Goal: Download file/media

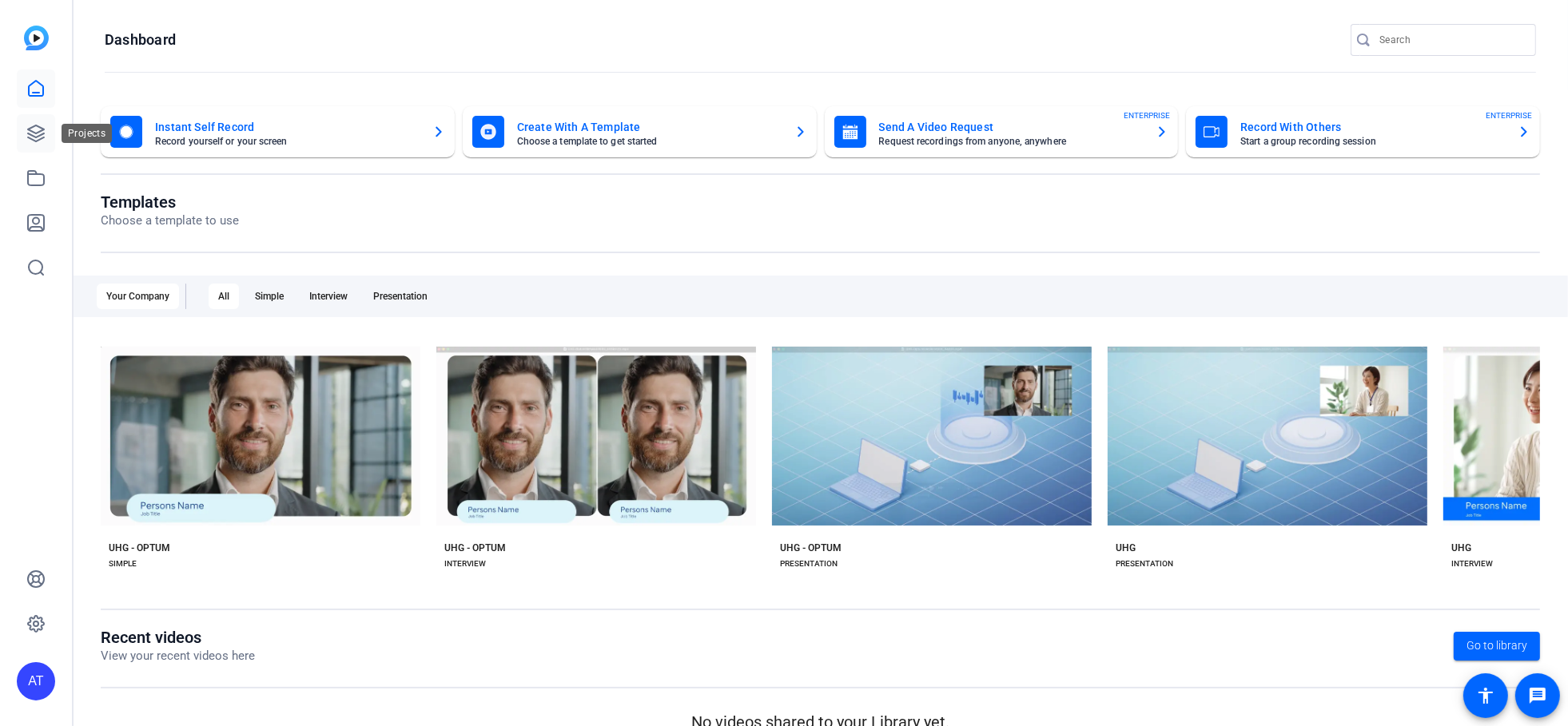
click at [21, 132] on link at bounding box center [36, 133] width 39 height 39
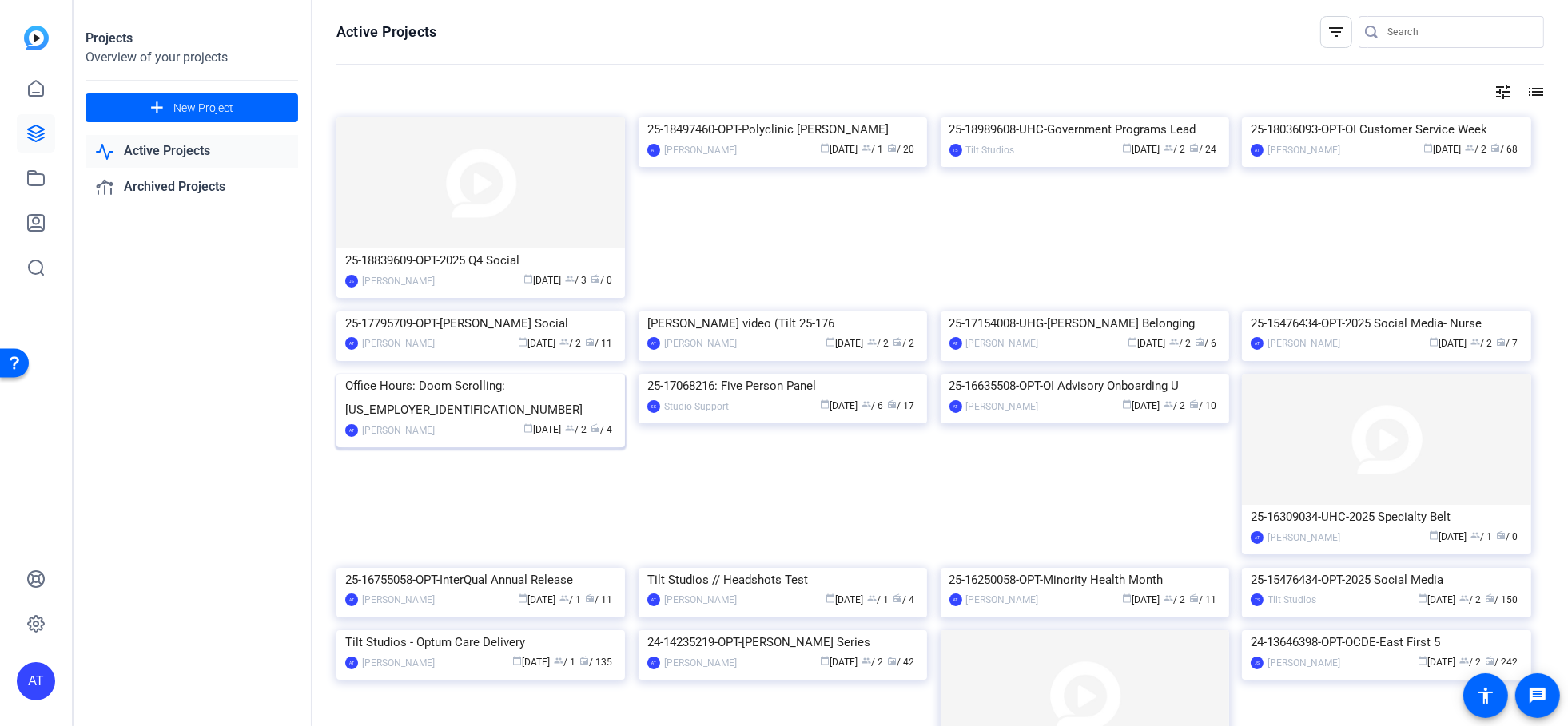
scroll to position [438, 0]
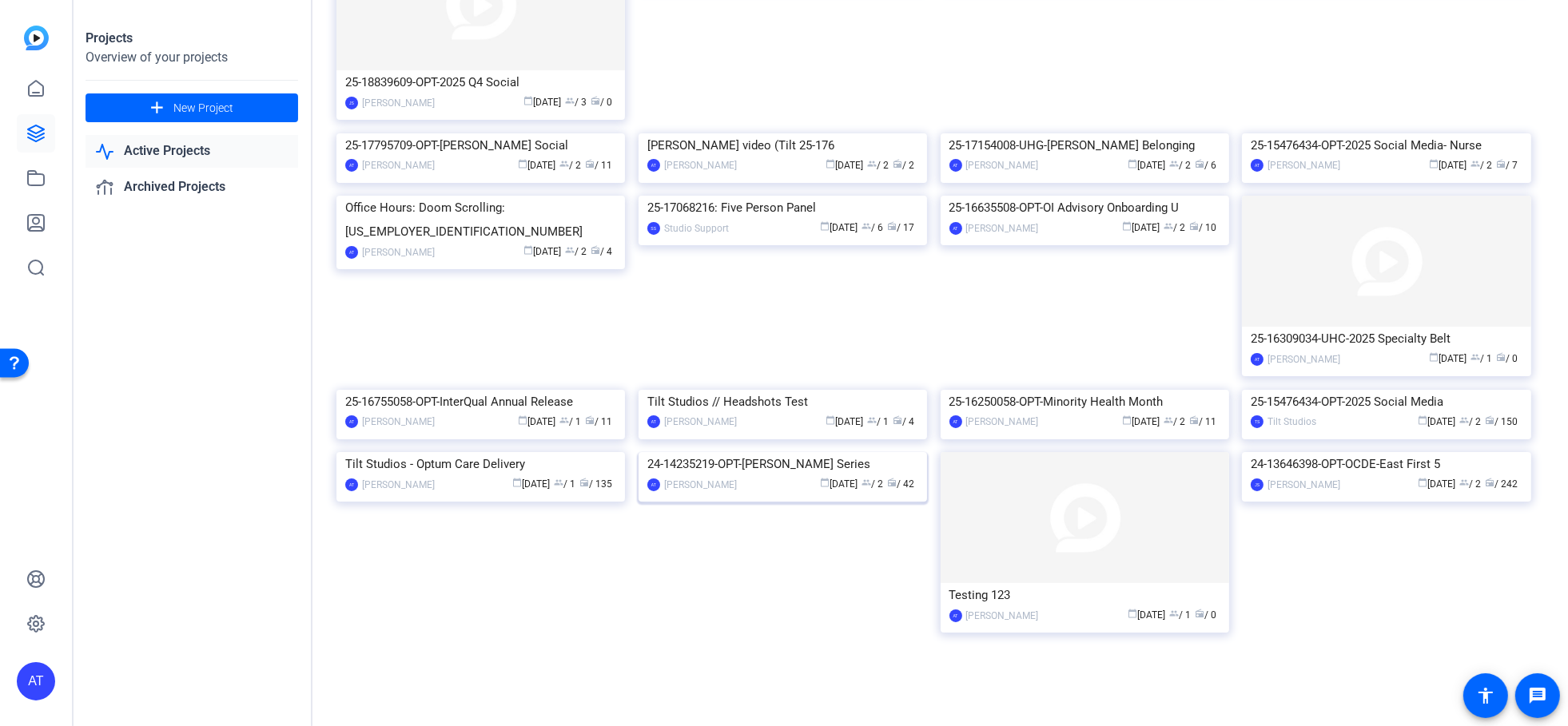
click at [803, 452] on img at bounding box center [783, 452] width 289 height 0
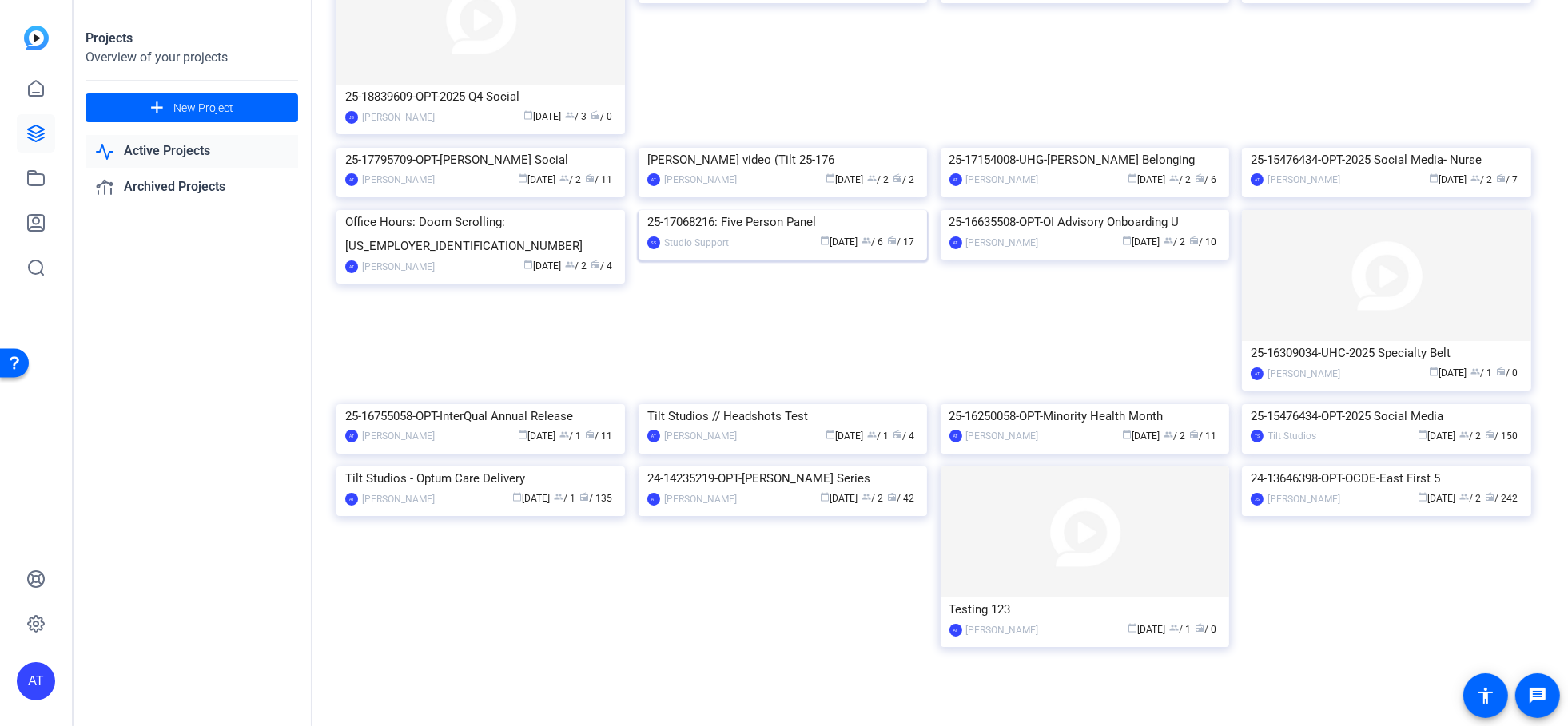
scroll to position [438, 0]
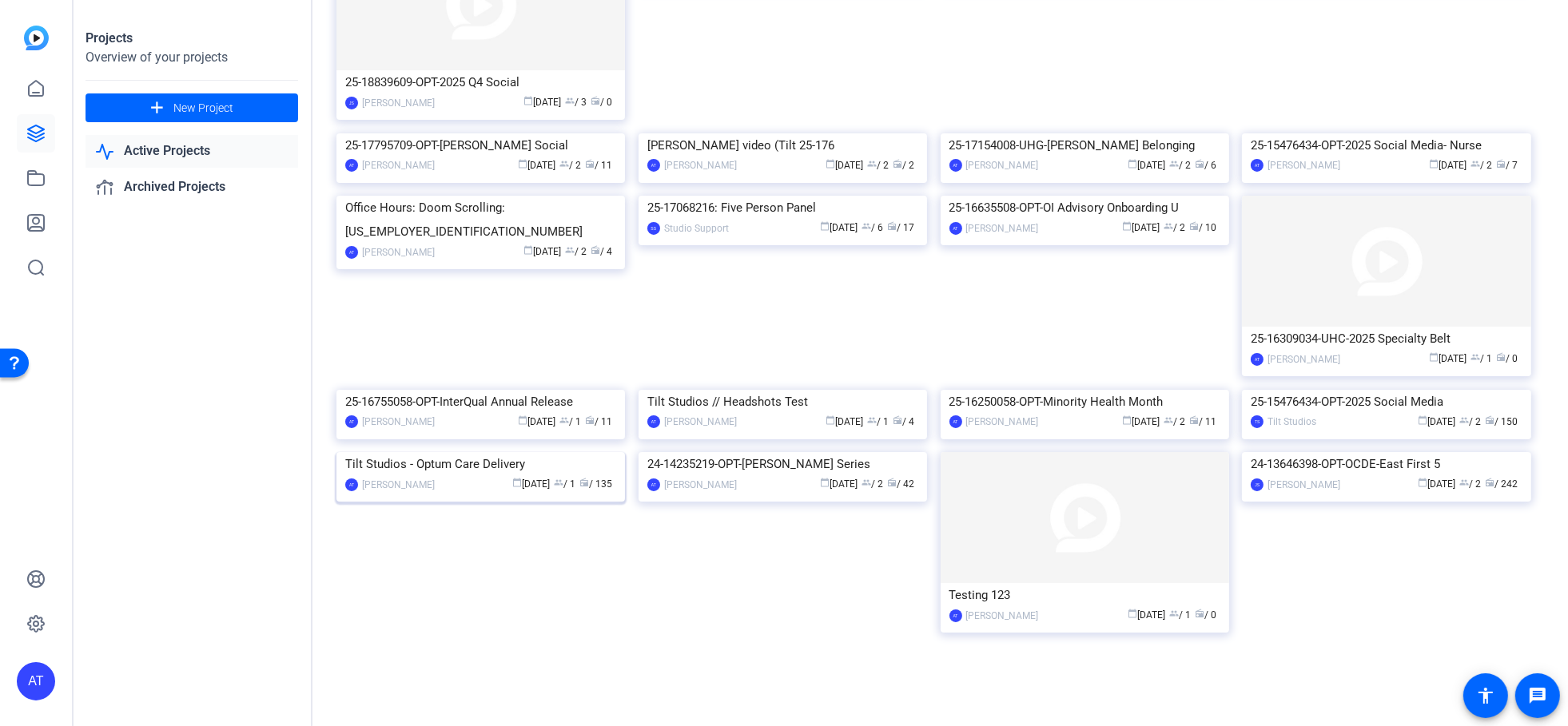
click at [529, 452] on img at bounding box center [480, 452] width 289 height 0
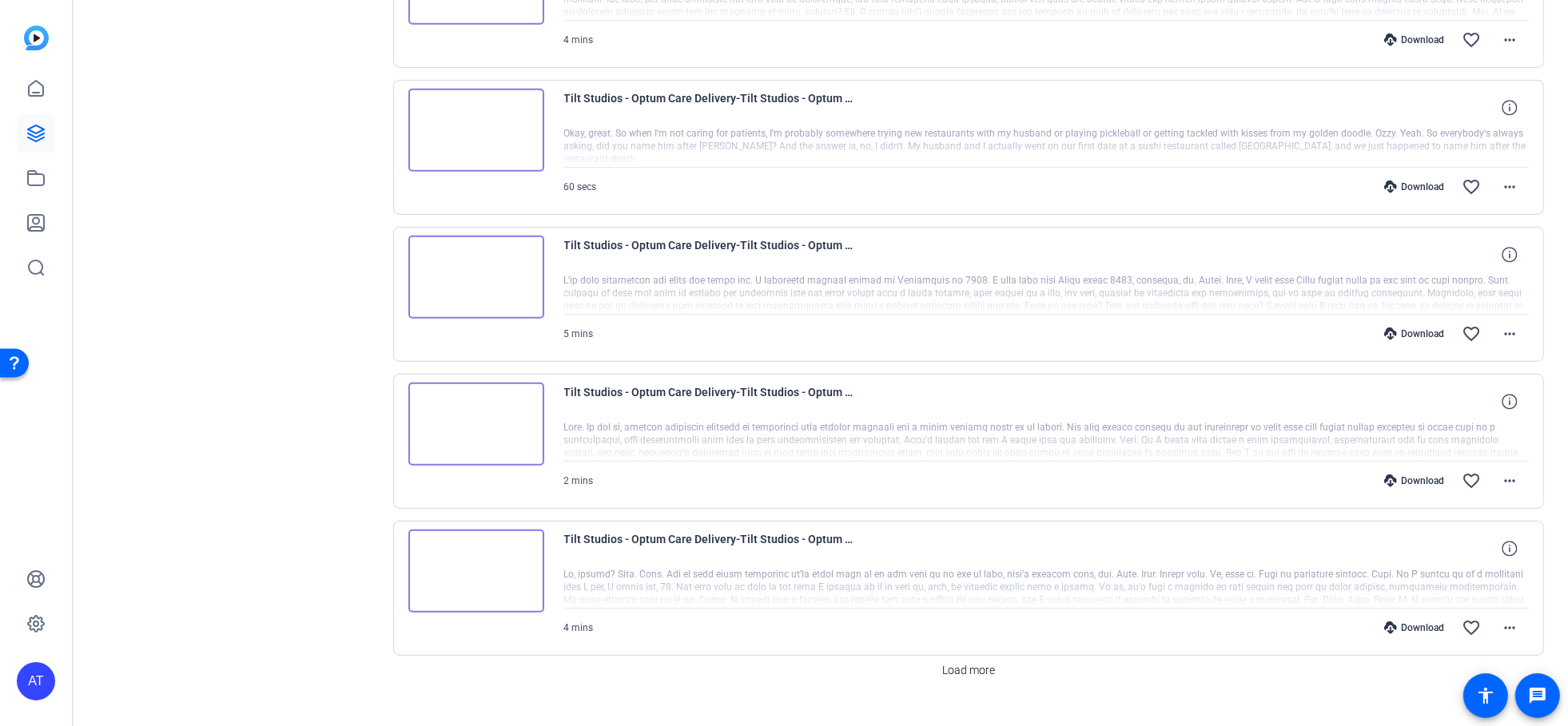
scroll to position [1175, 0]
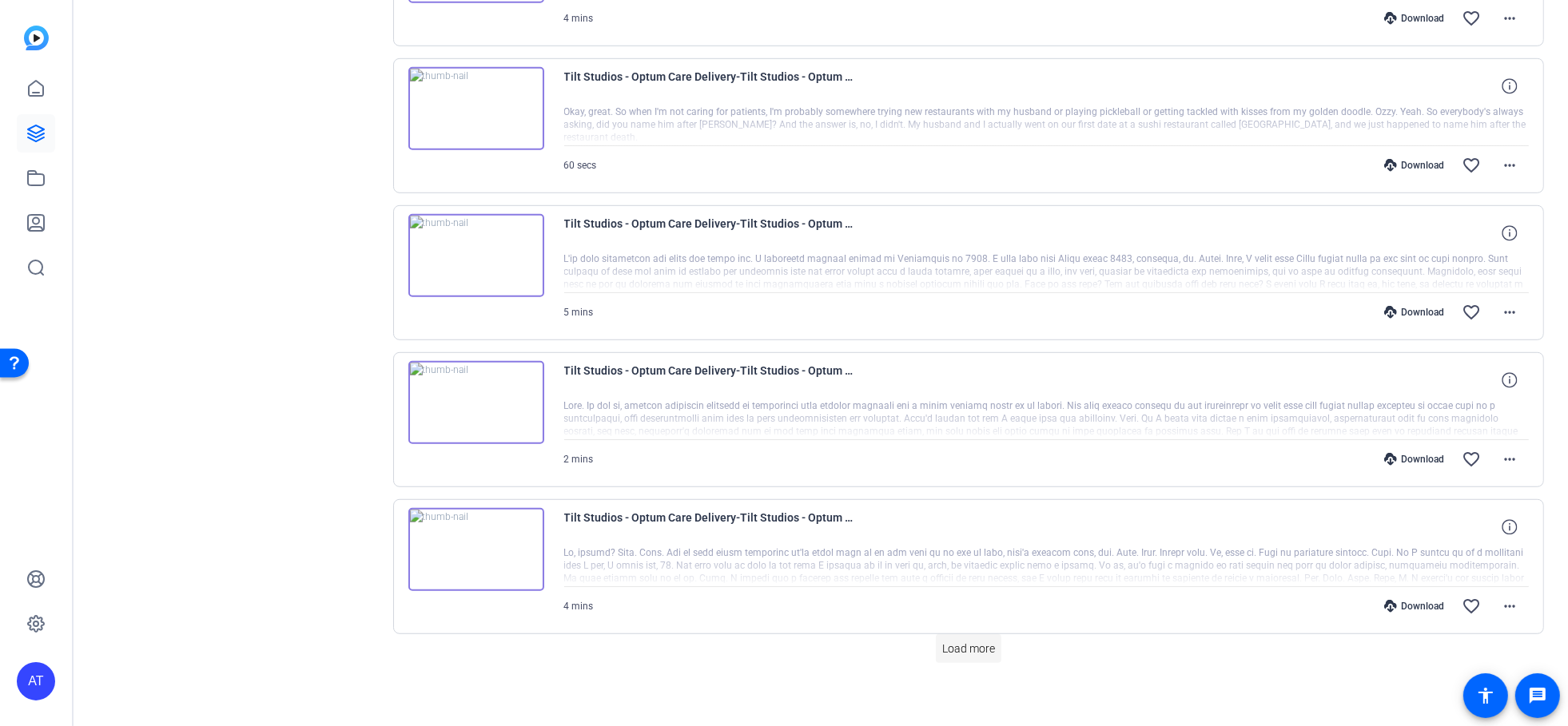
click at [951, 630] on span at bounding box center [969, 649] width 65 height 39
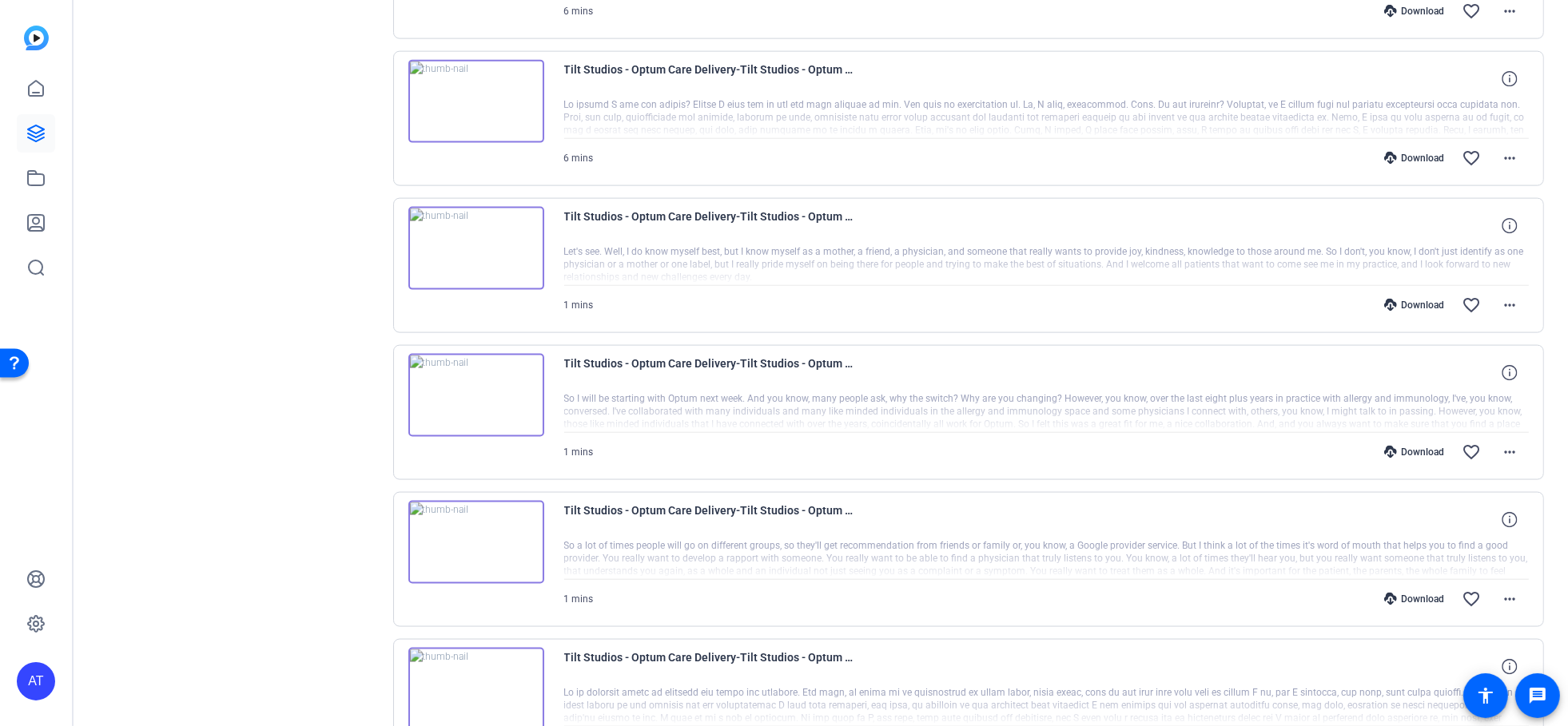
scroll to position [2330, 0]
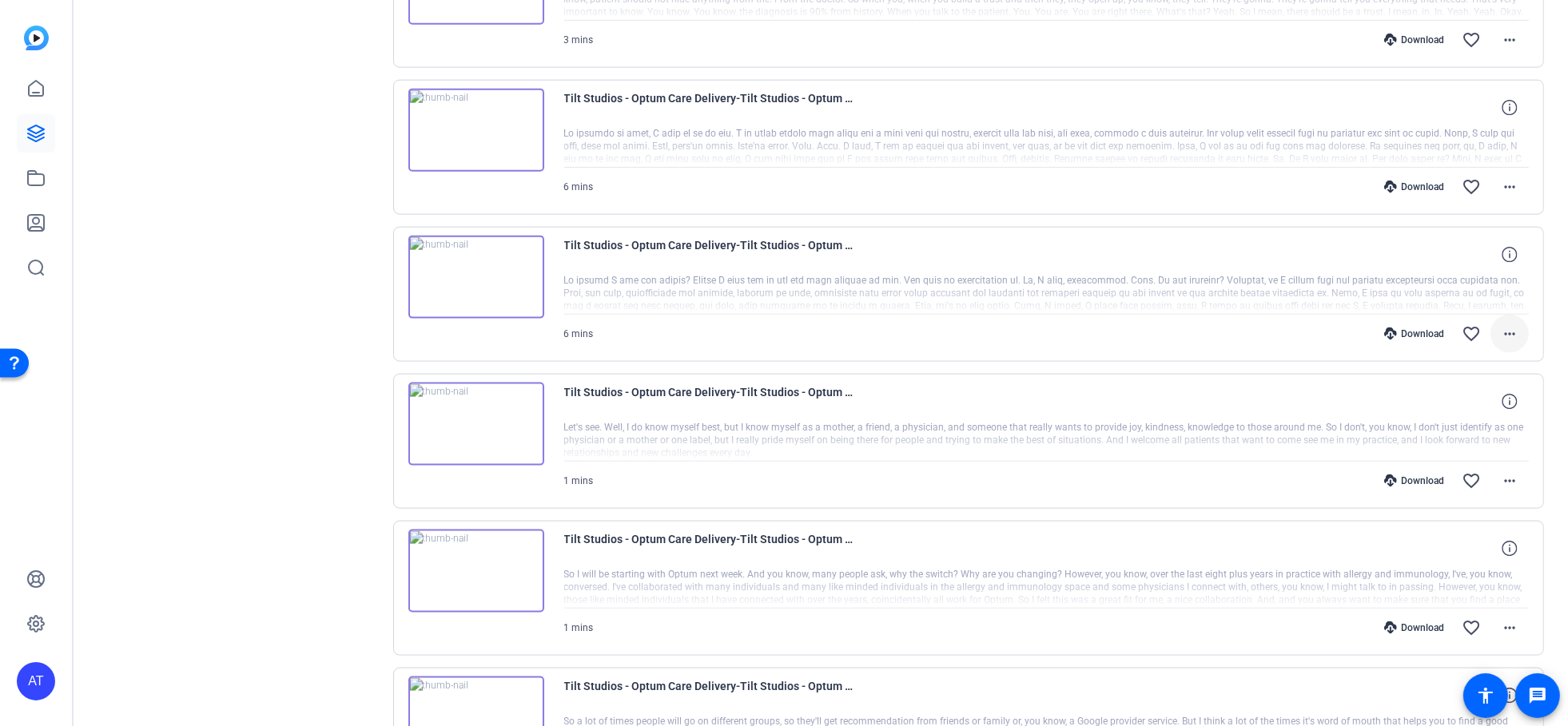
drag, startPoint x: 1505, startPoint y: 314, endPoint x: 1501, endPoint y: 326, distance: 12.6
click at [1505, 324] on mat-icon "more_horiz" at bounding box center [1509, 333] width 19 height 19
click at [1448, 396] on span "Download MP4" at bounding box center [1459, 395] width 96 height 19
click at [1502, 178] on mat-icon "more_horiz" at bounding box center [1509, 186] width 19 height 19
click at [1459, 249] on span "Download MP4" at bounding box center [1459, 249] width 96 height 19
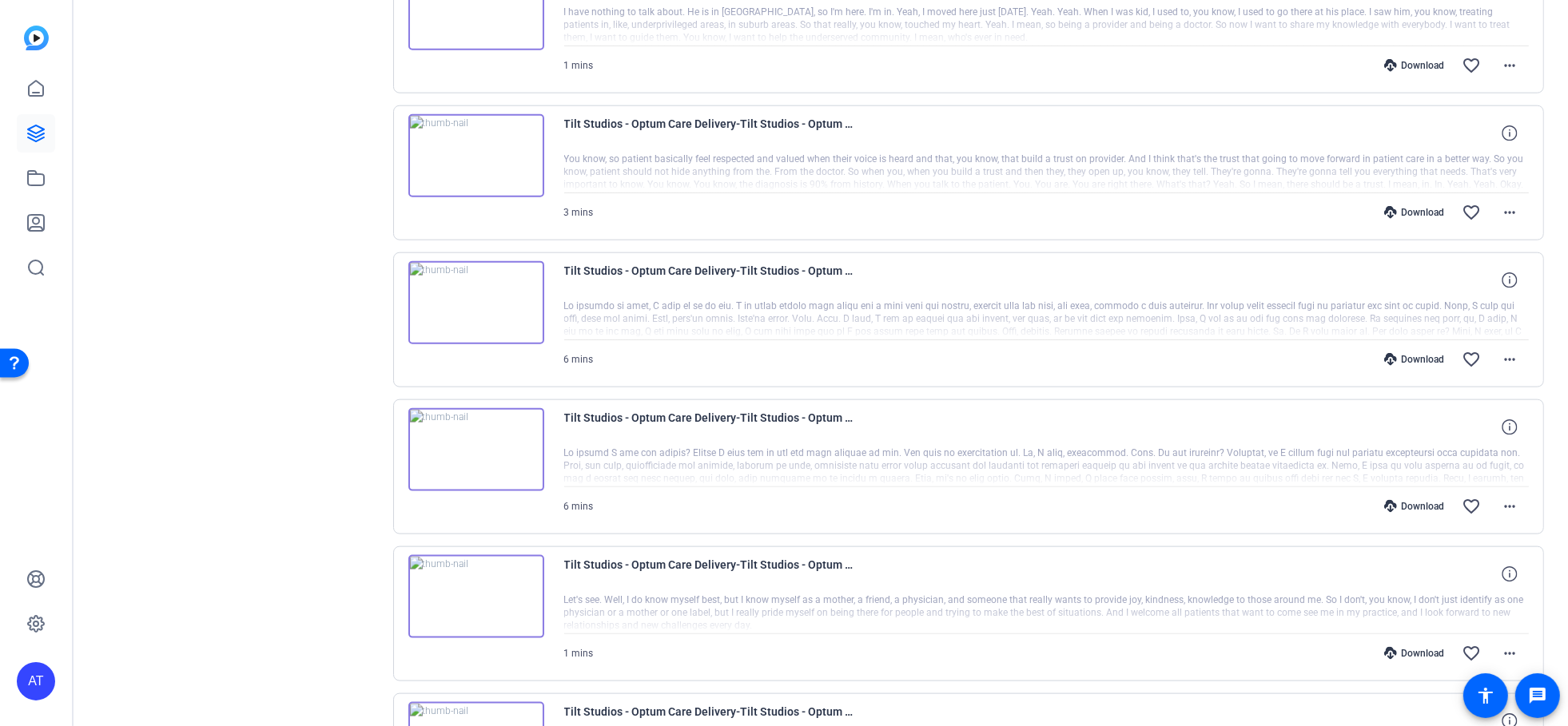
scroll to position [2152, 0]
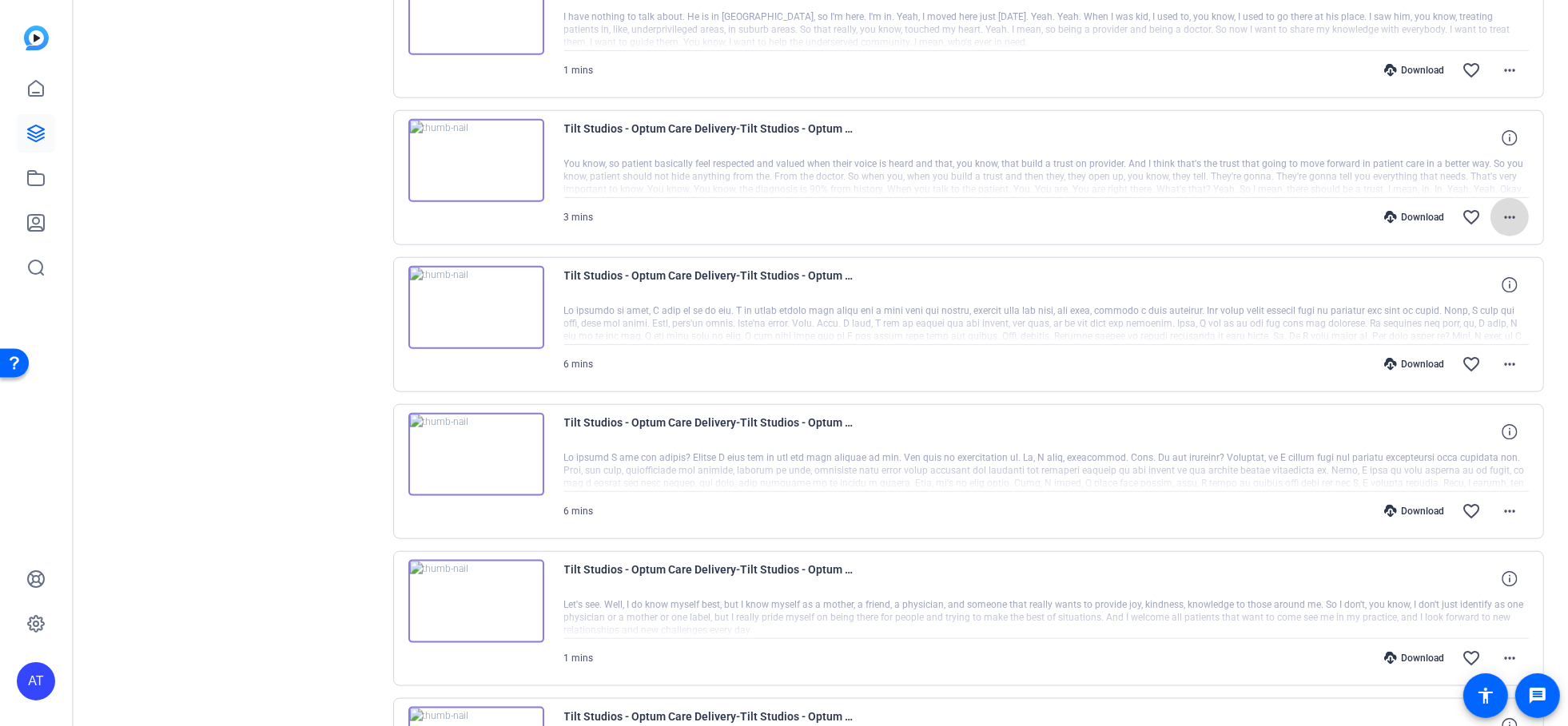
click at [1501, 208] on mat-icon "more_horiz" at bounding box center [1509, 216] width 19 height 19
click at [1465, 278] on span "Download MP4" at bounding box center [1459, 280] width 96 height 19
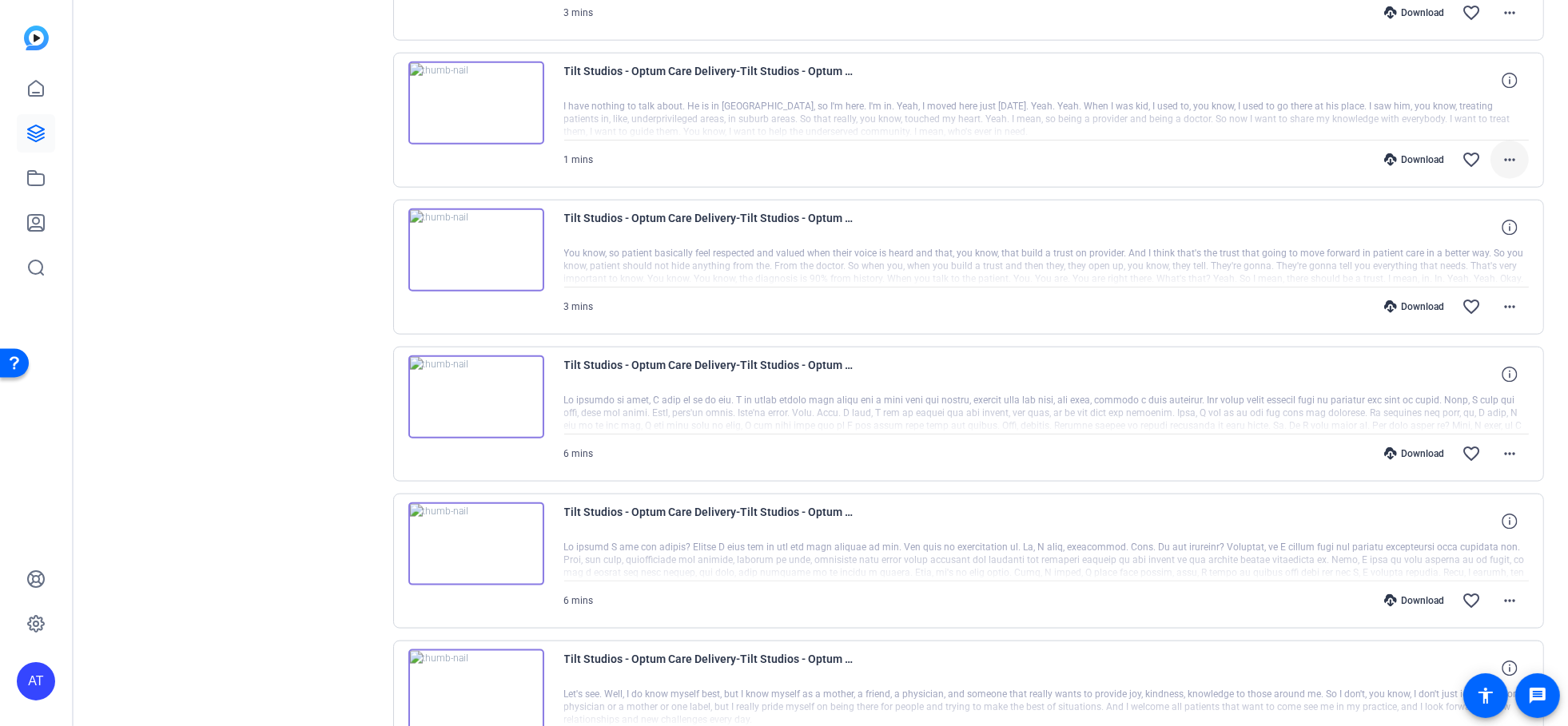
click at [1502, 154] on mat-icon "more_horiz" at bounding box center [1509, 159] width 19 height 19
click at [1450, 224] on span "Download MP4" at bounding box center [1459, 222] width 96 height 19
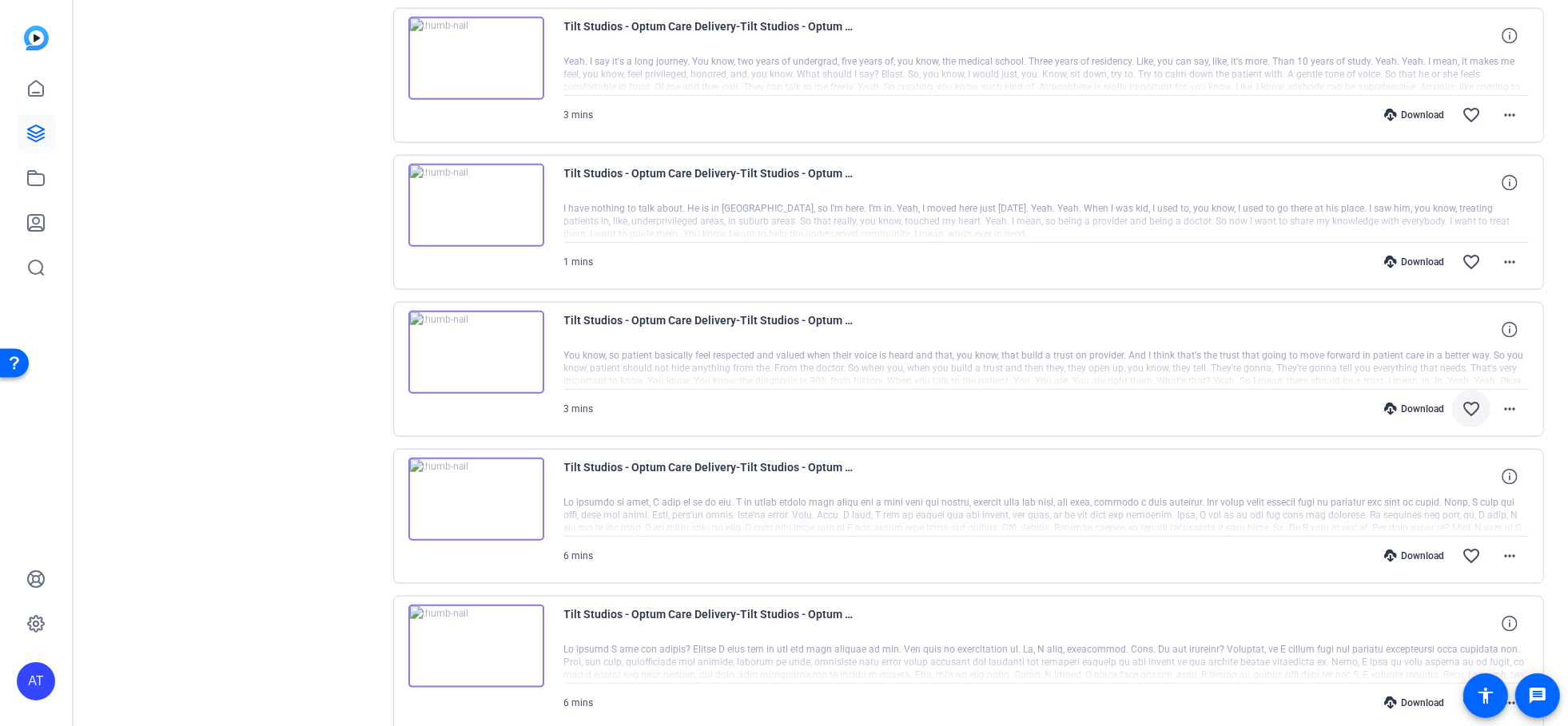
scroll to position [1885, 0]
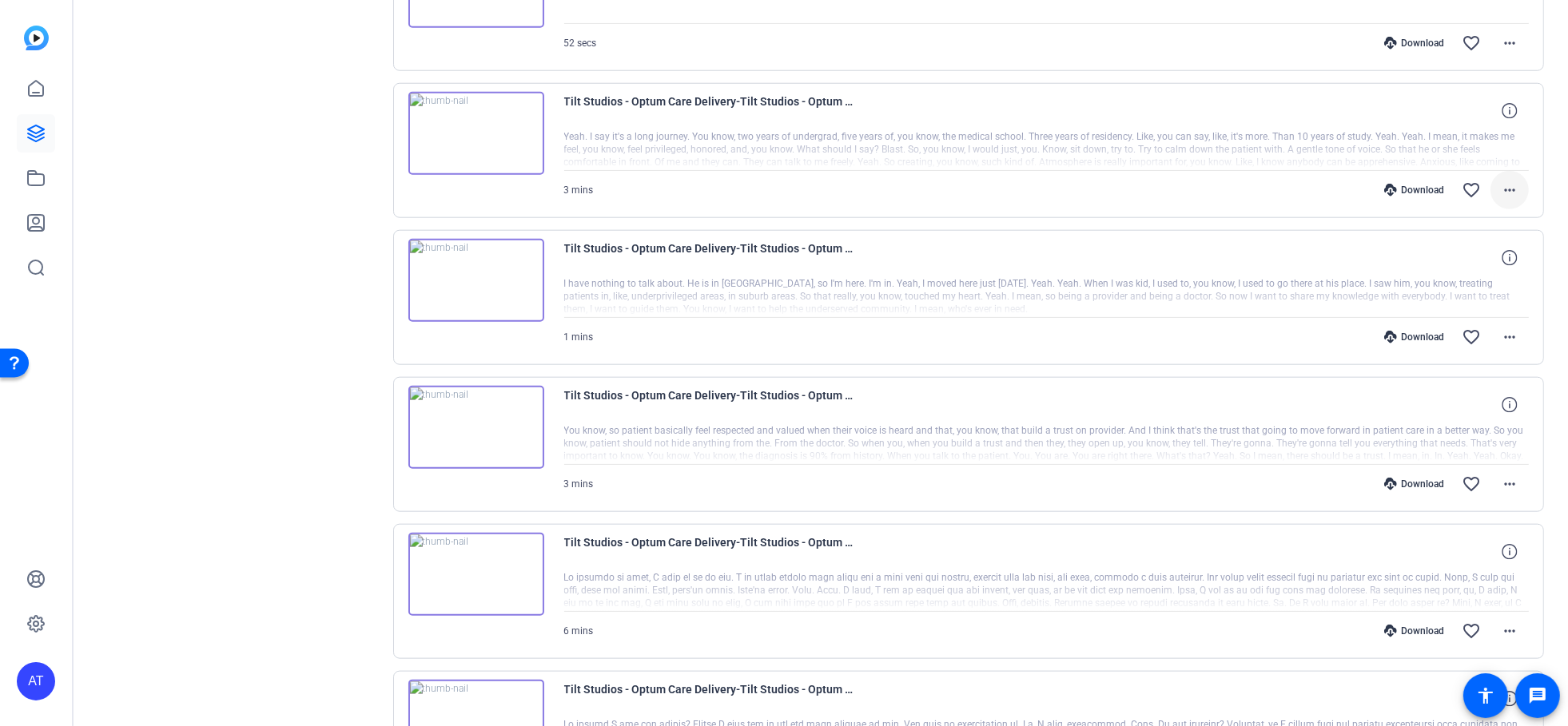
click at [1501, 183] on mat-icon "more_horiz" at bounding box center [1509, 189] width 19 height 19
click at [1468, 249] on span "Download MP4" at bounding box center [1459, 253] width 96 height 19
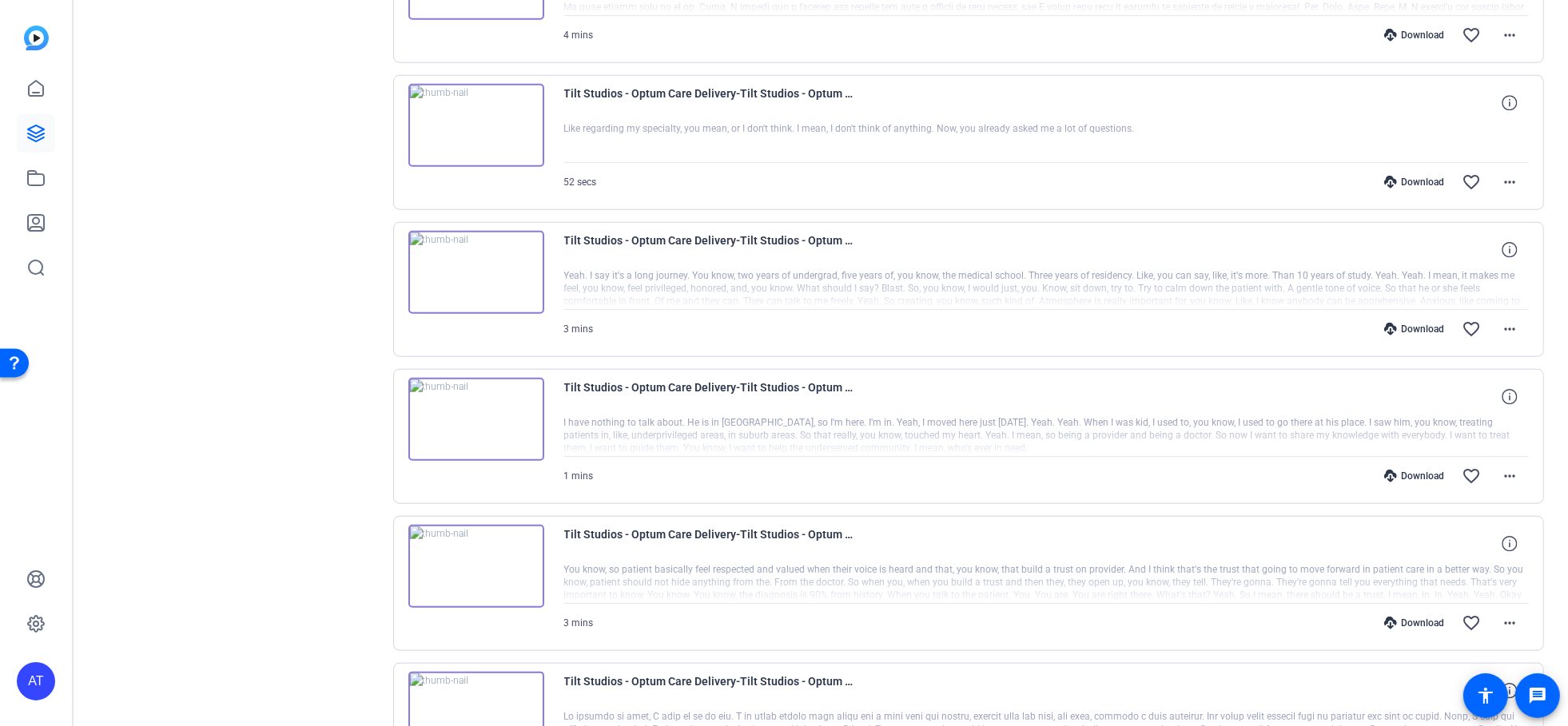
scroll to position [1708, 0]
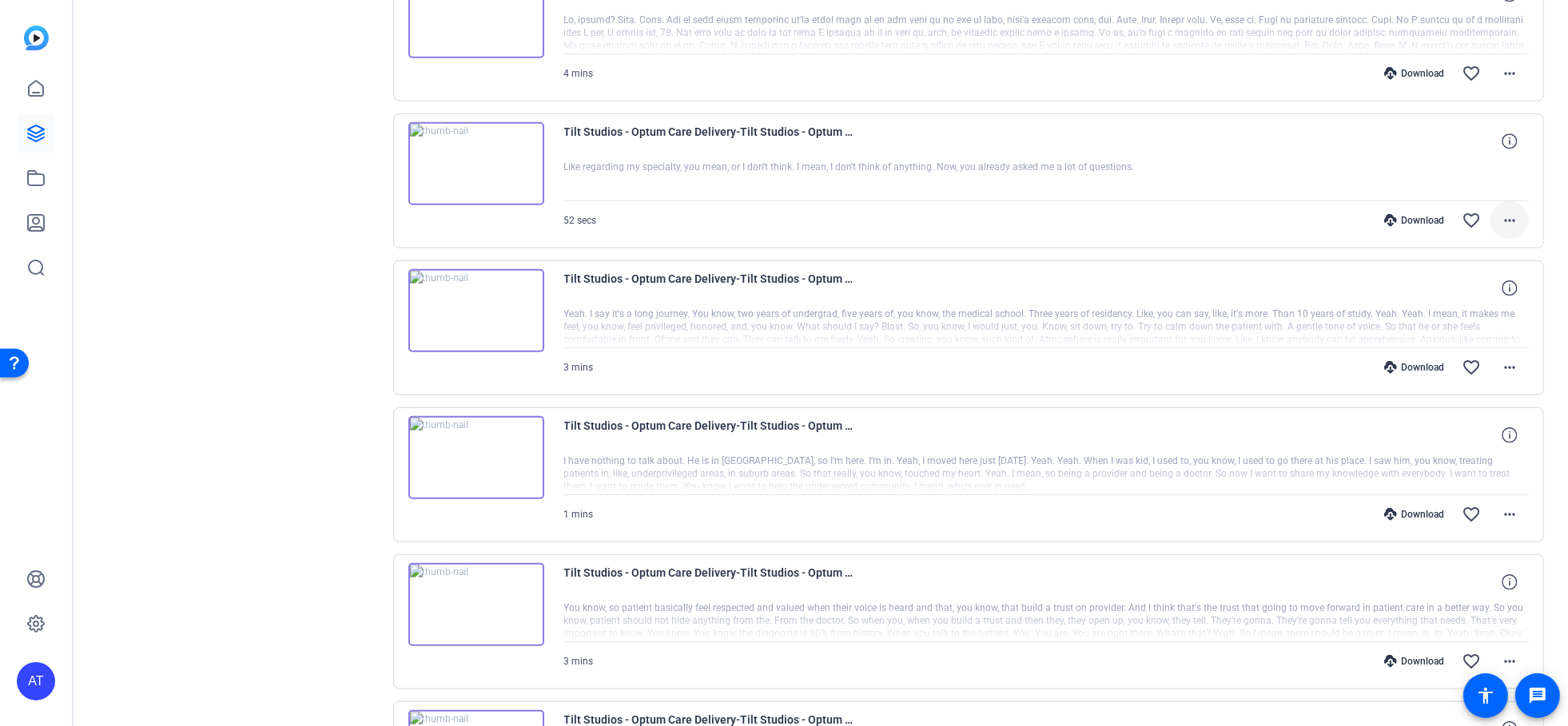
click at [1502, 215] on mat-icon "more_horiz" at bounding box center [1509, 220] width 19 height 19
click at [1459, 282] on span "Download MP4" at bounding box center [1459, 285] width 96 height 19
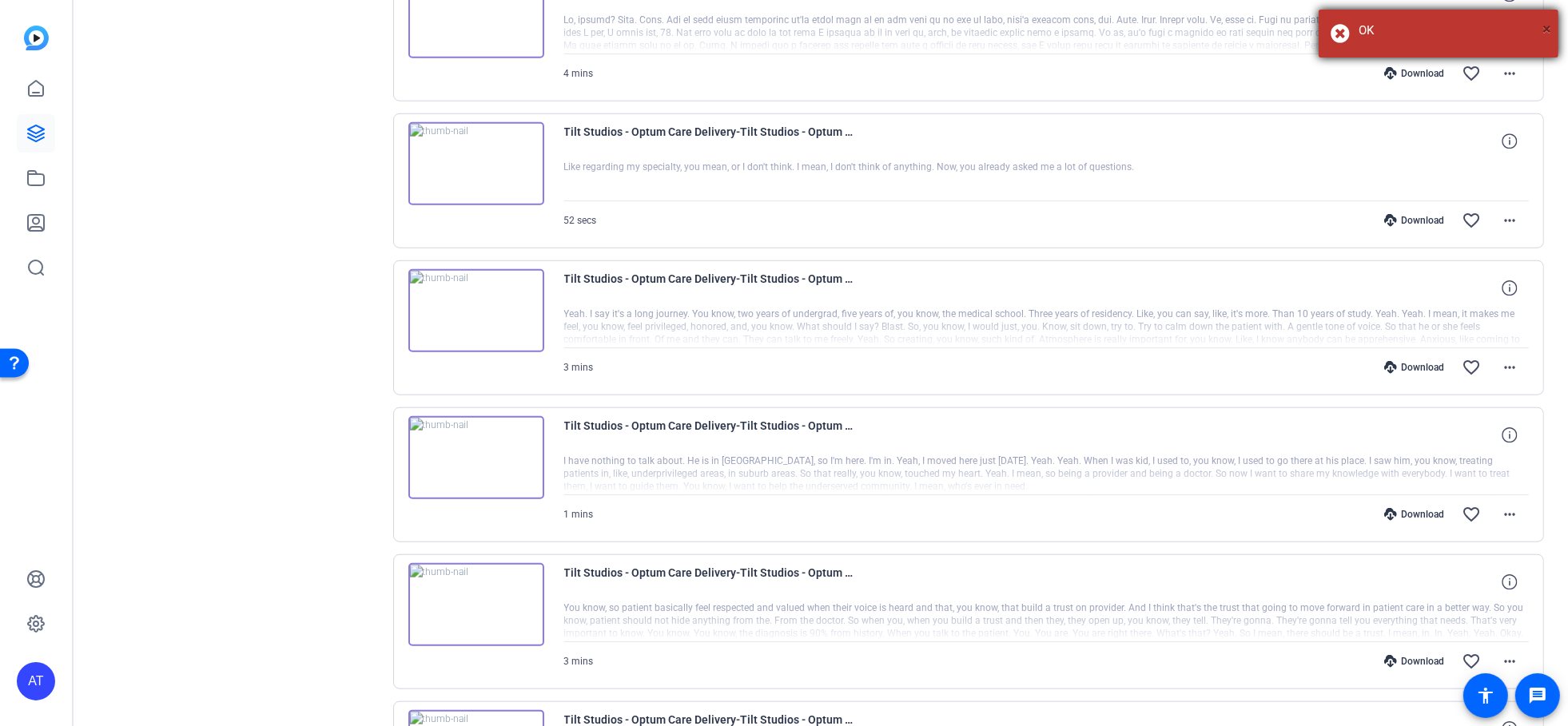
click at [1544, 31] on span "×" at bounding box center [1546, 28] width 9 height 19
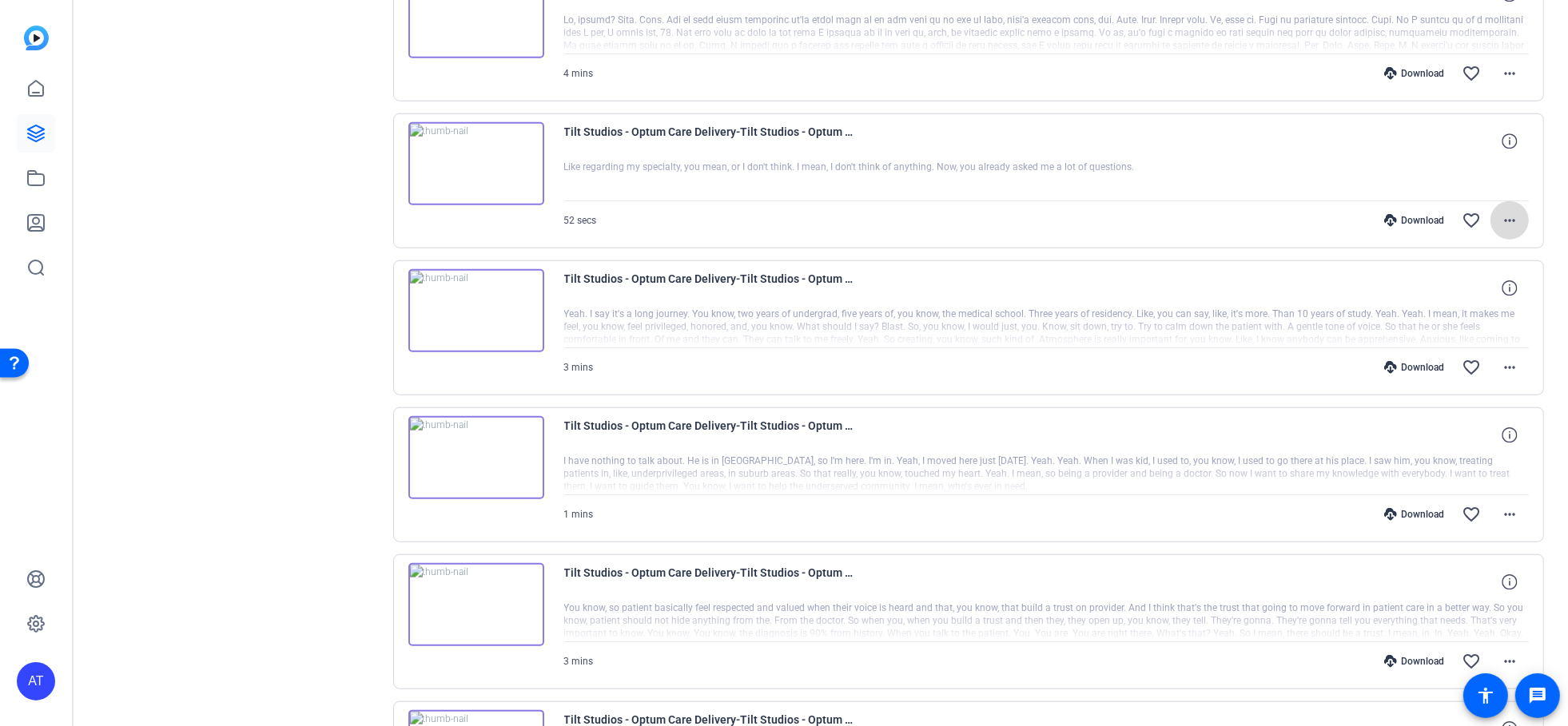
click at [1501, 213] on mat-icon "more_horiz" at bounding box center [1509, 220] width 19 height 19
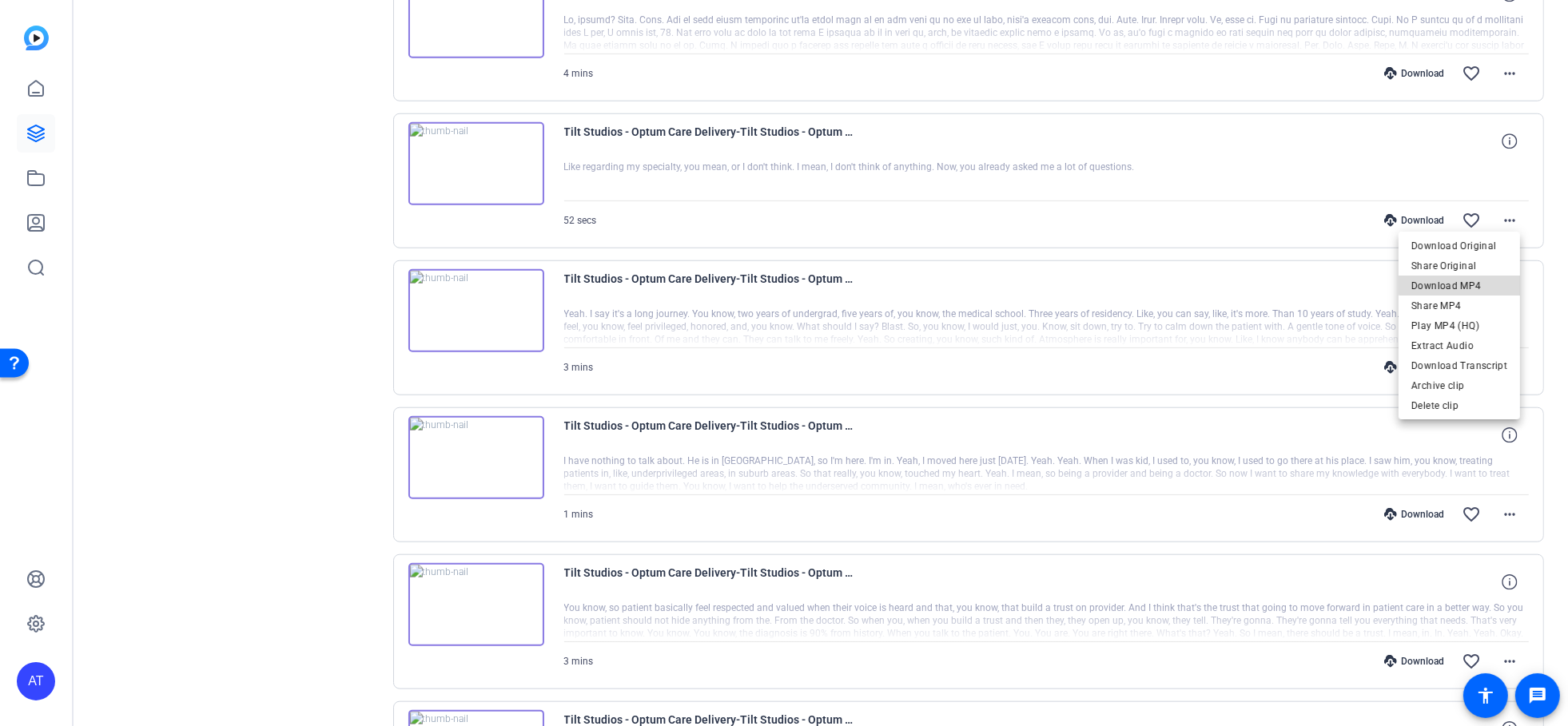
click at [1465, 280] on span "Download MP4" at bounding box center [1459, 285] width 96 height 19
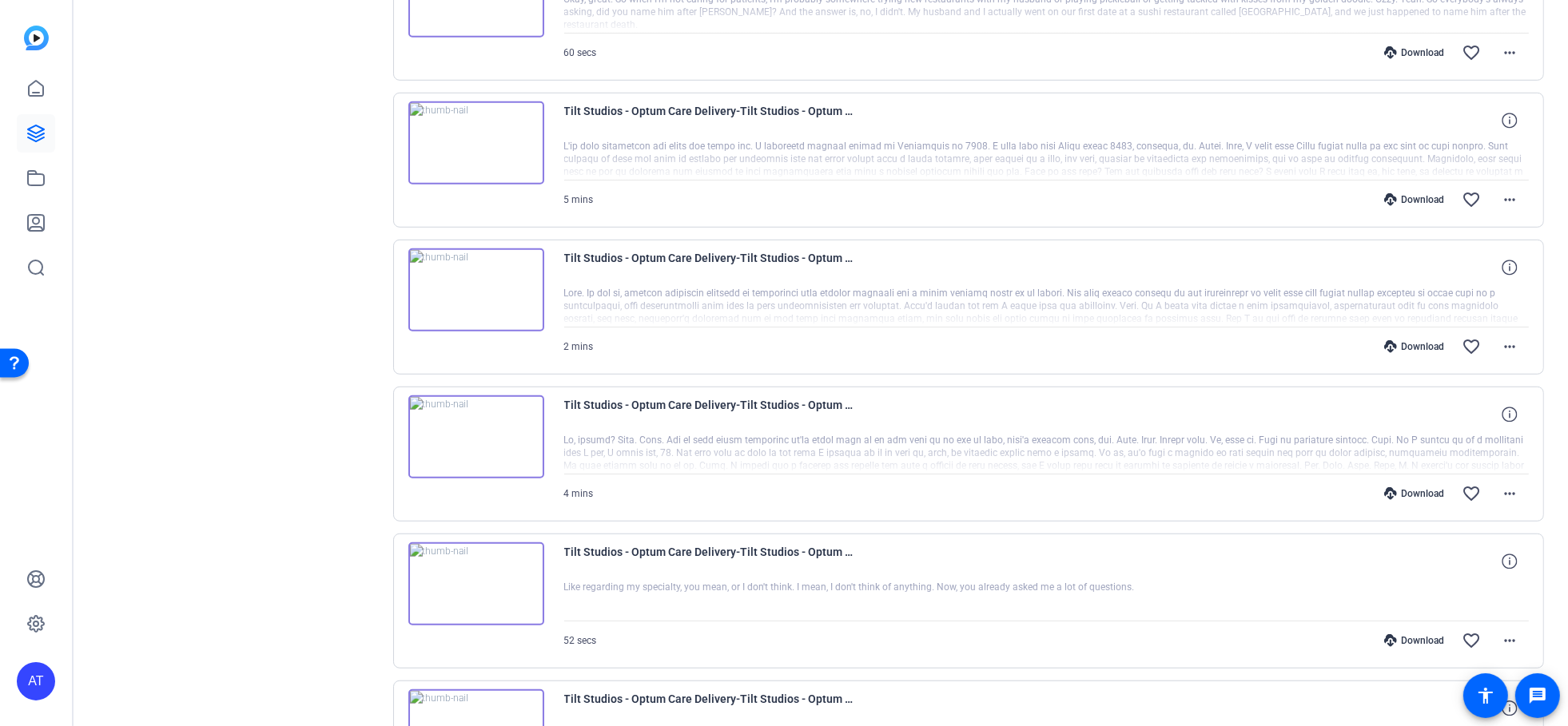
scroll to position [1264, 0]
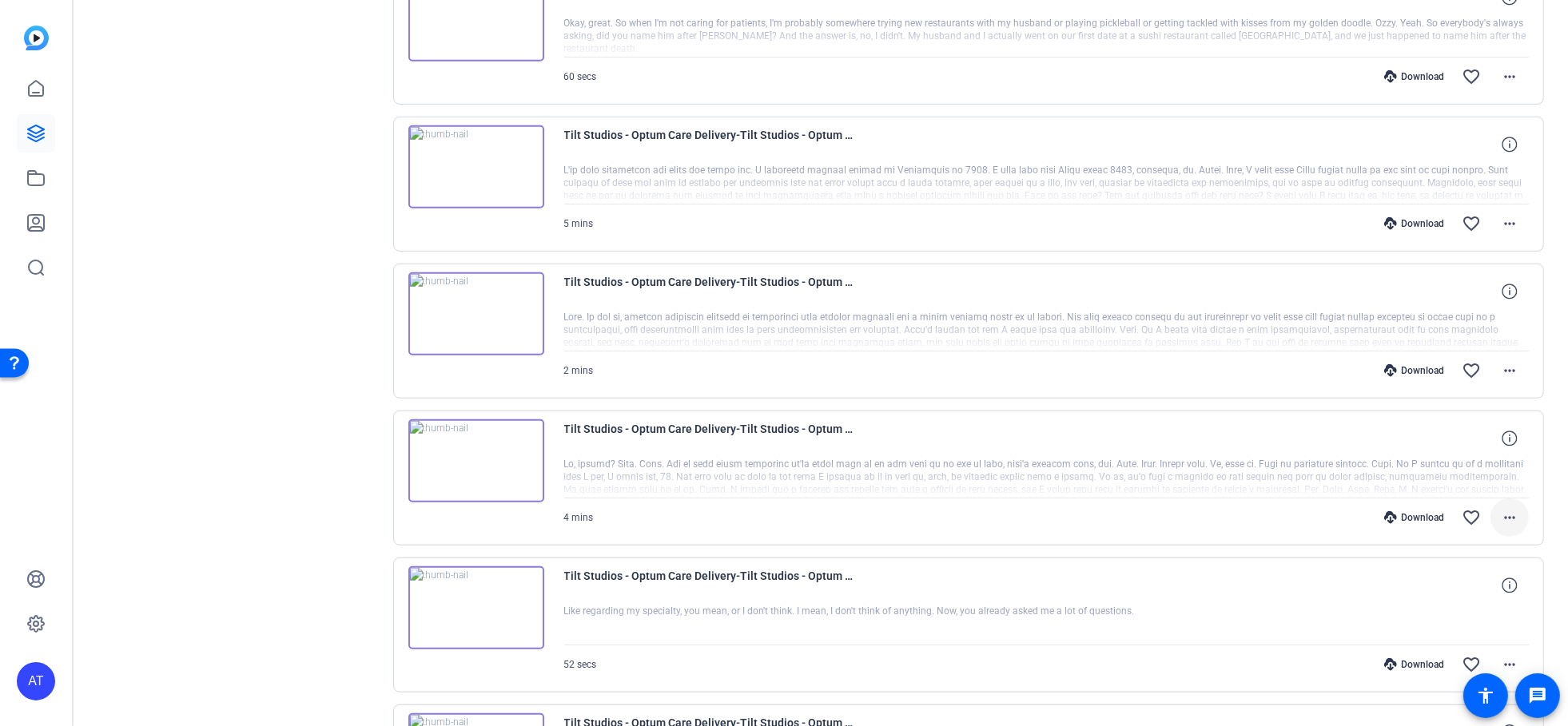
click at [1502, 508] on mat-icon "more_horiz" at bounding box center [1509, 517] width 19 height 19
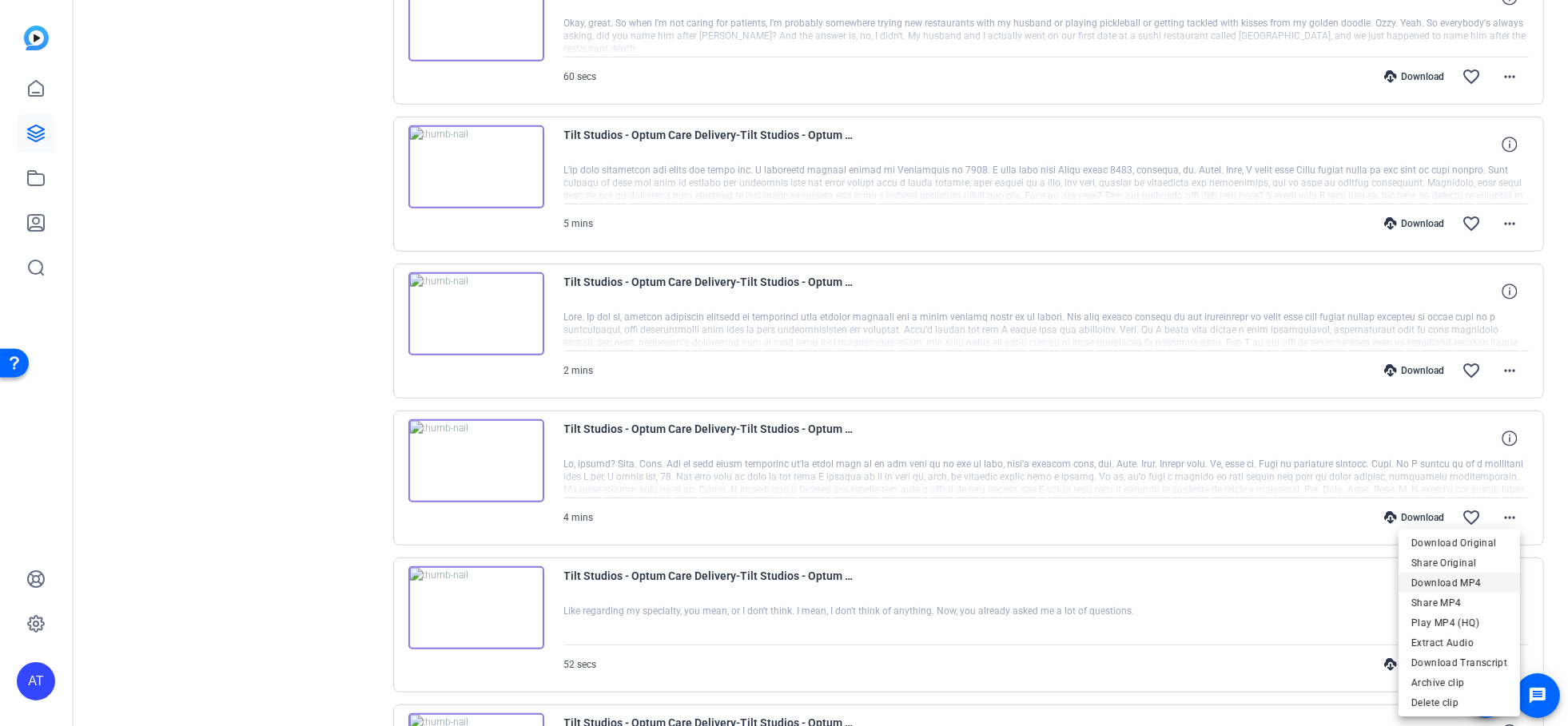
click at [1466, 577] on span "Download MP4" at bounding box center [1459, 582] width 96 height 19
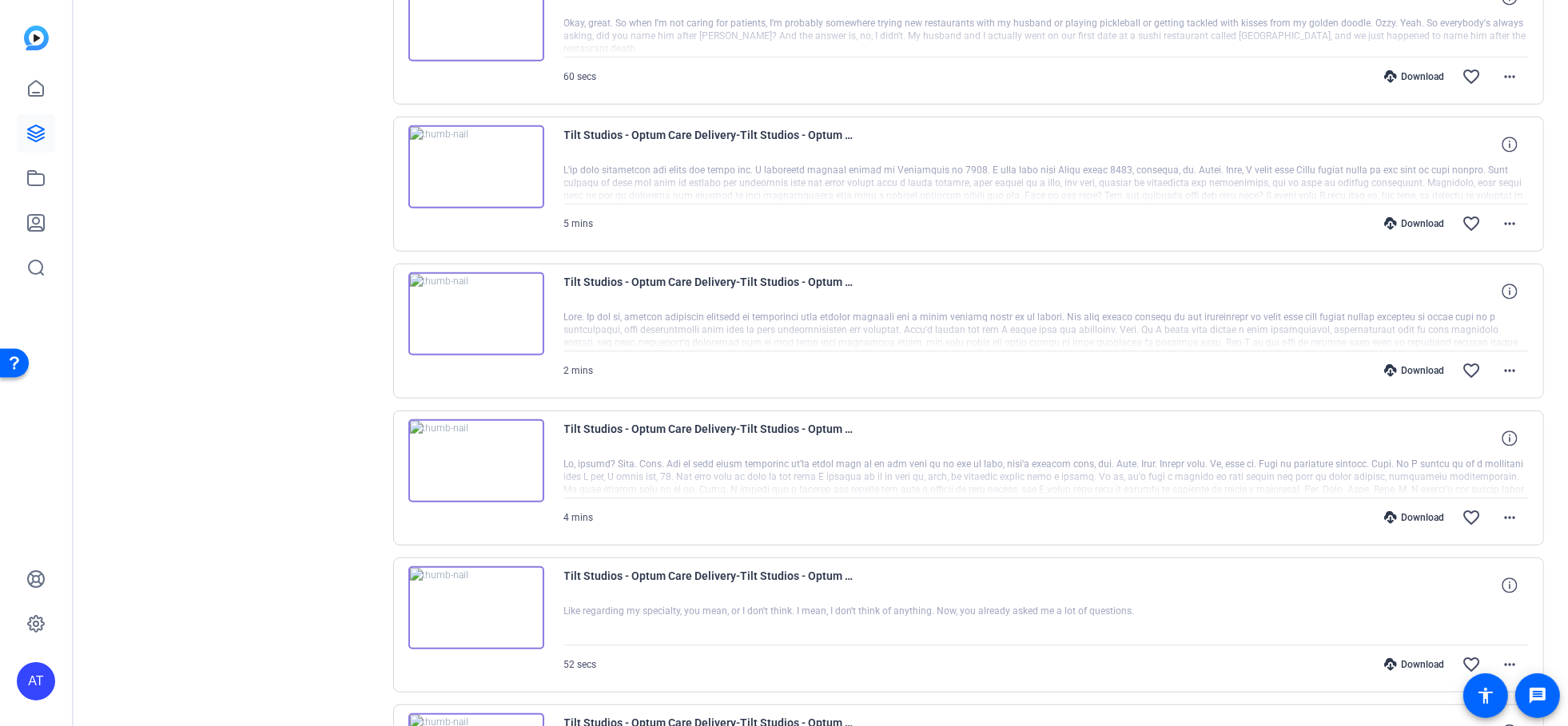
click at [1534, 349] on div "Tilt Studios - Optum Care Delivery-Tilt Studios - Optum Care Delivery Express -…" at bounding box center [969, 331] width 1152 height 135
click at [1506, 361] on mat-icon "more_horiz" at bounding box center [1509, 370] width 19 height 19
click at [1469, 432] on span "Download MP4" at bounding box center [1459, 435] width 96 height 19
click at [1505, 215] on mat-icon "more_horiz" at bounding box center [1509, 223] width 19 height 19
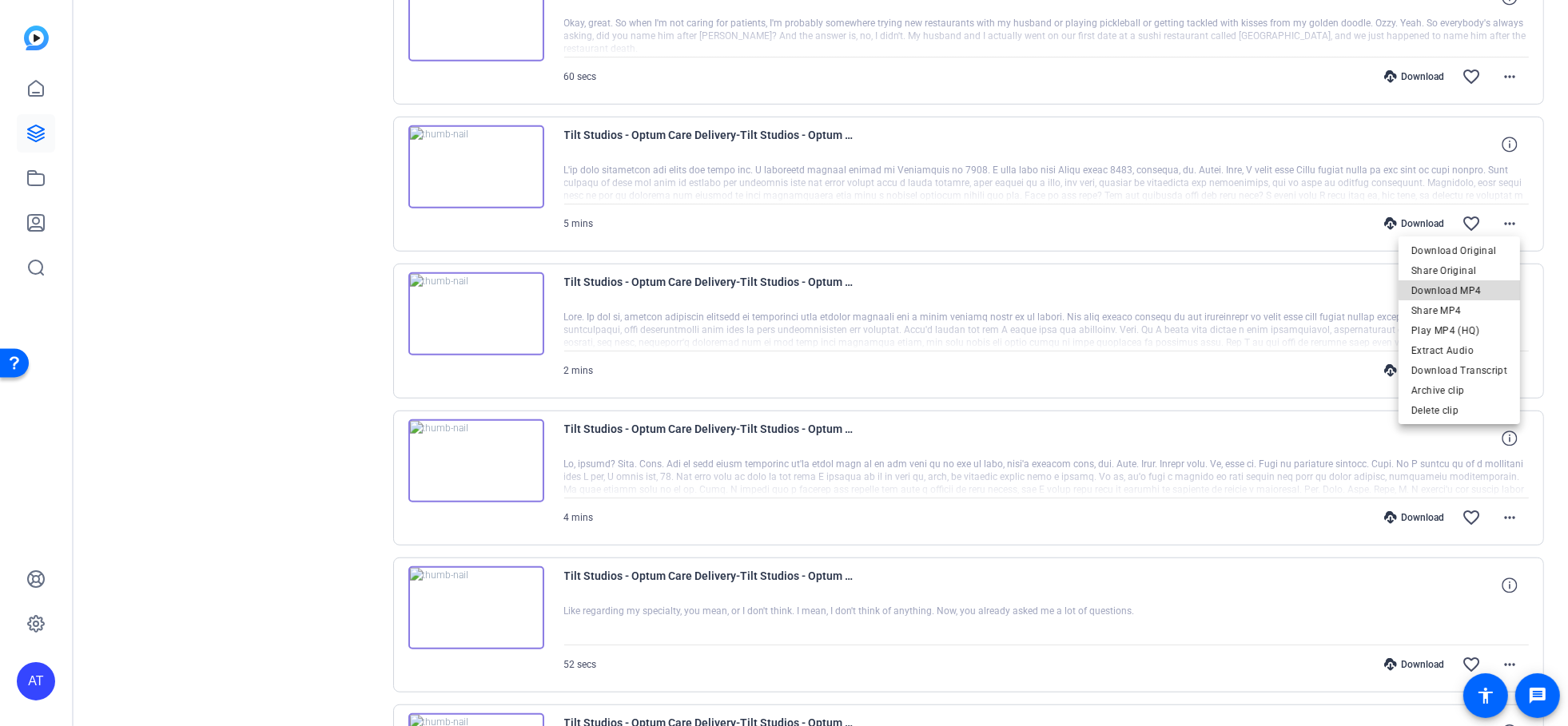
click at [1477, 283] on span "Download MP4" at bounding box center [1459, 290] width 96 height 19
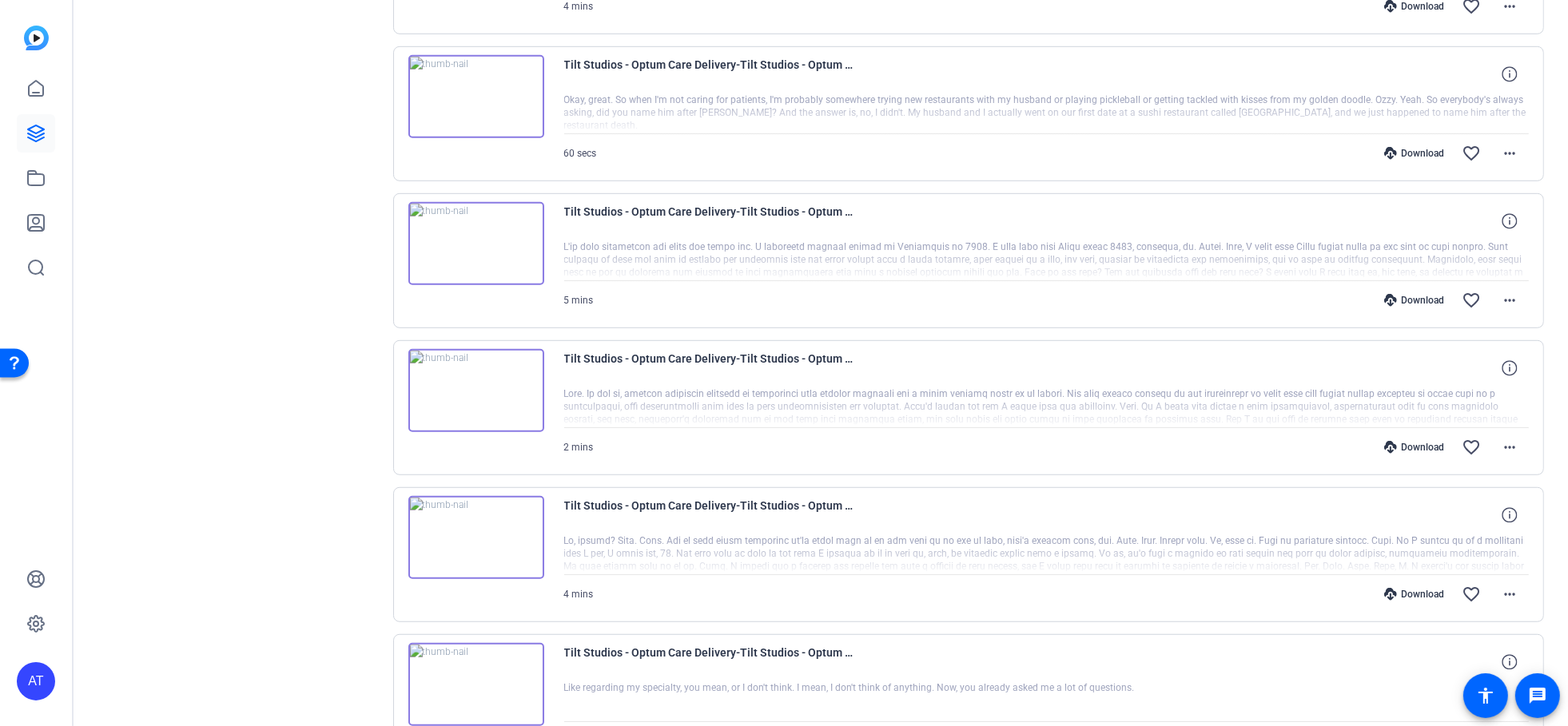
scroll to position [1086, 0]
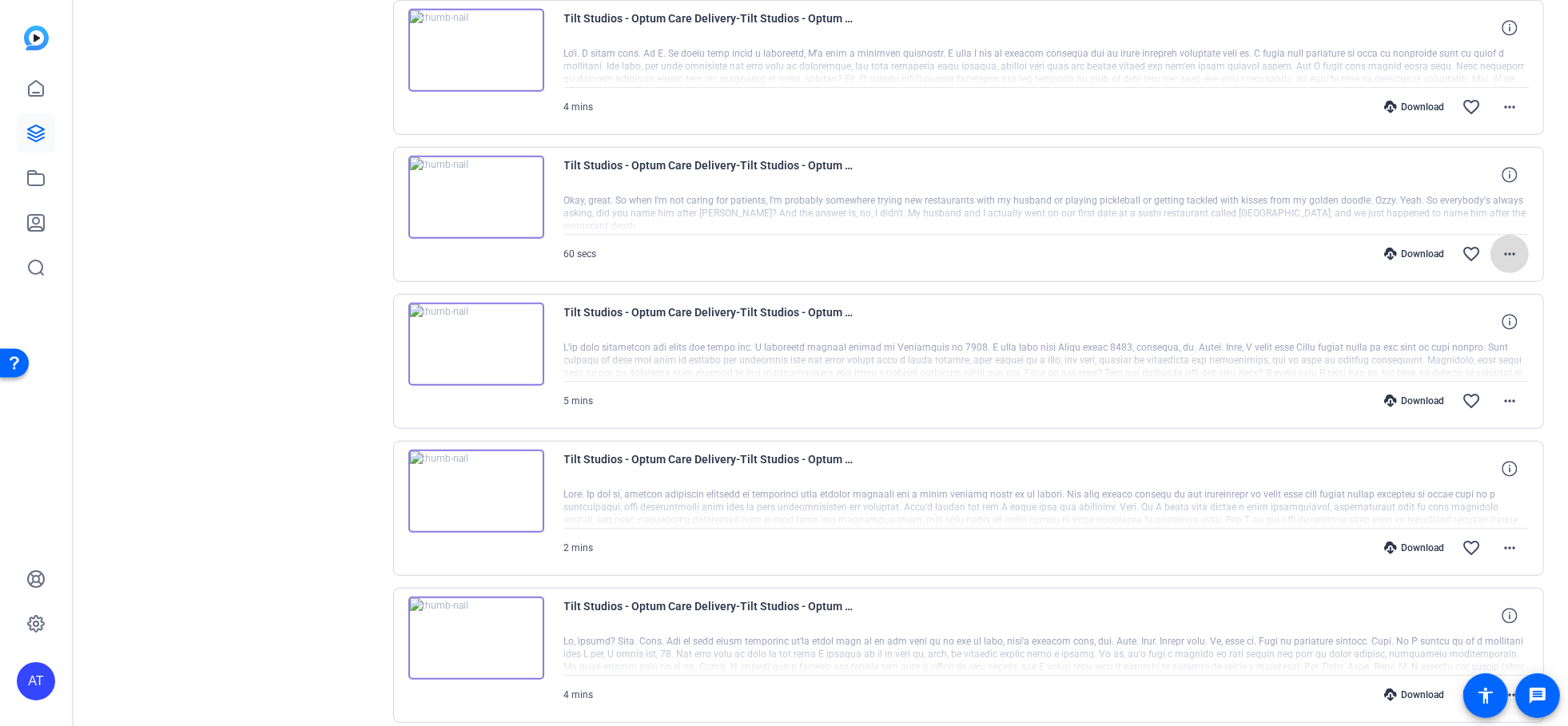
click at [1503, 245] on mat-icon "more_horiz" at bounding box center [1509, 253] width 19 height 19
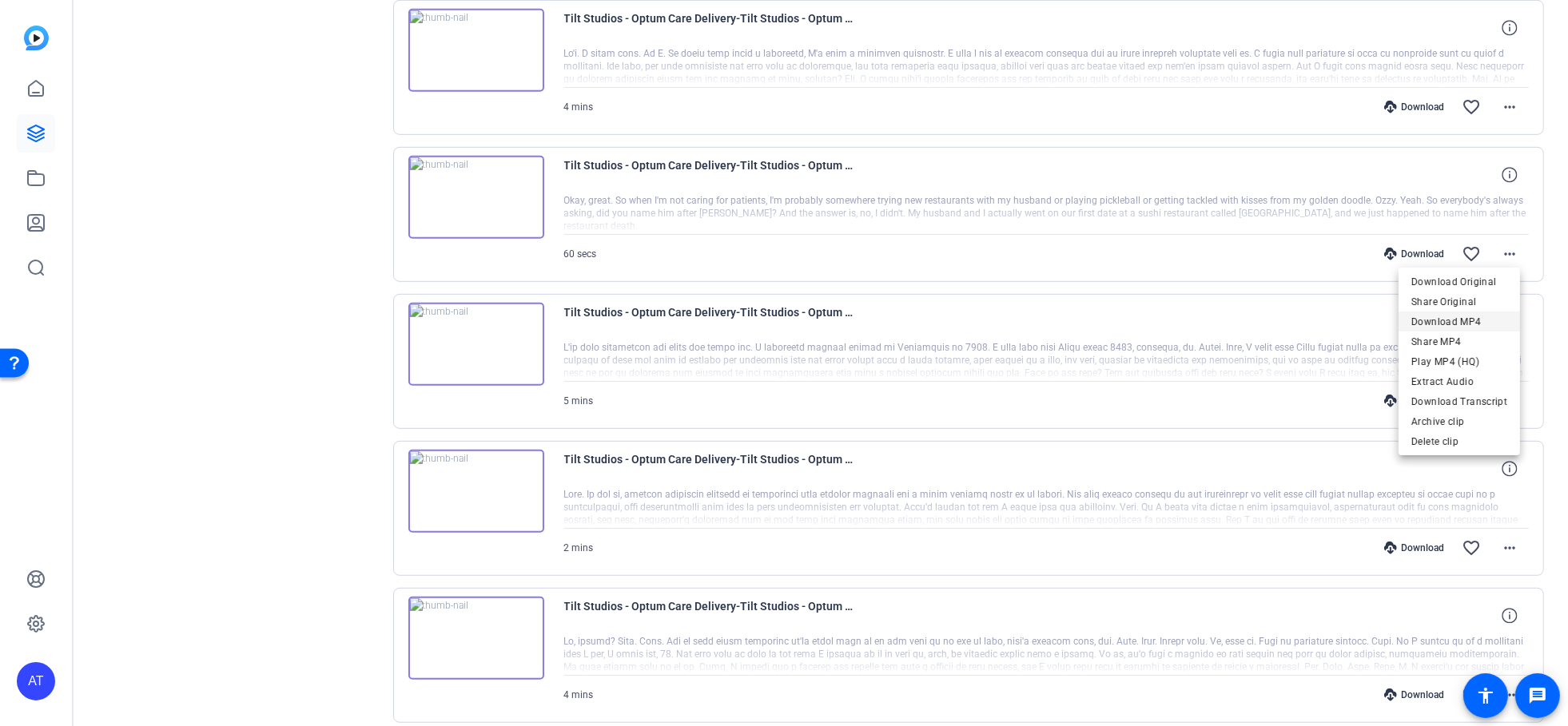
click at [1471, 311] on span "Download MP4" at bounding box center [1459, 320] width 96 height 19
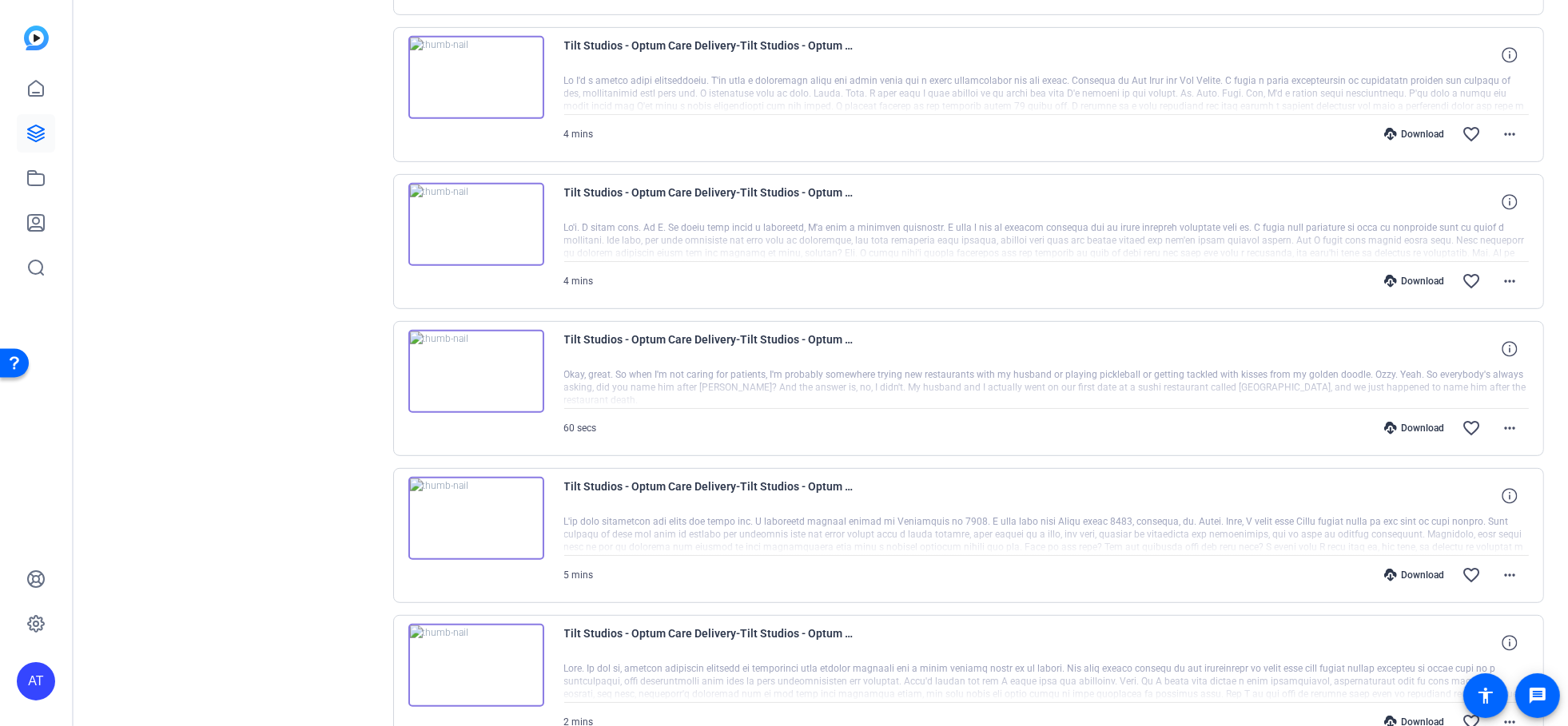
scroll to position [909, 0]
click at [1501, 275] on mat-icon "more_horiz" at bounding box center [1509, 284] width 19 height 19
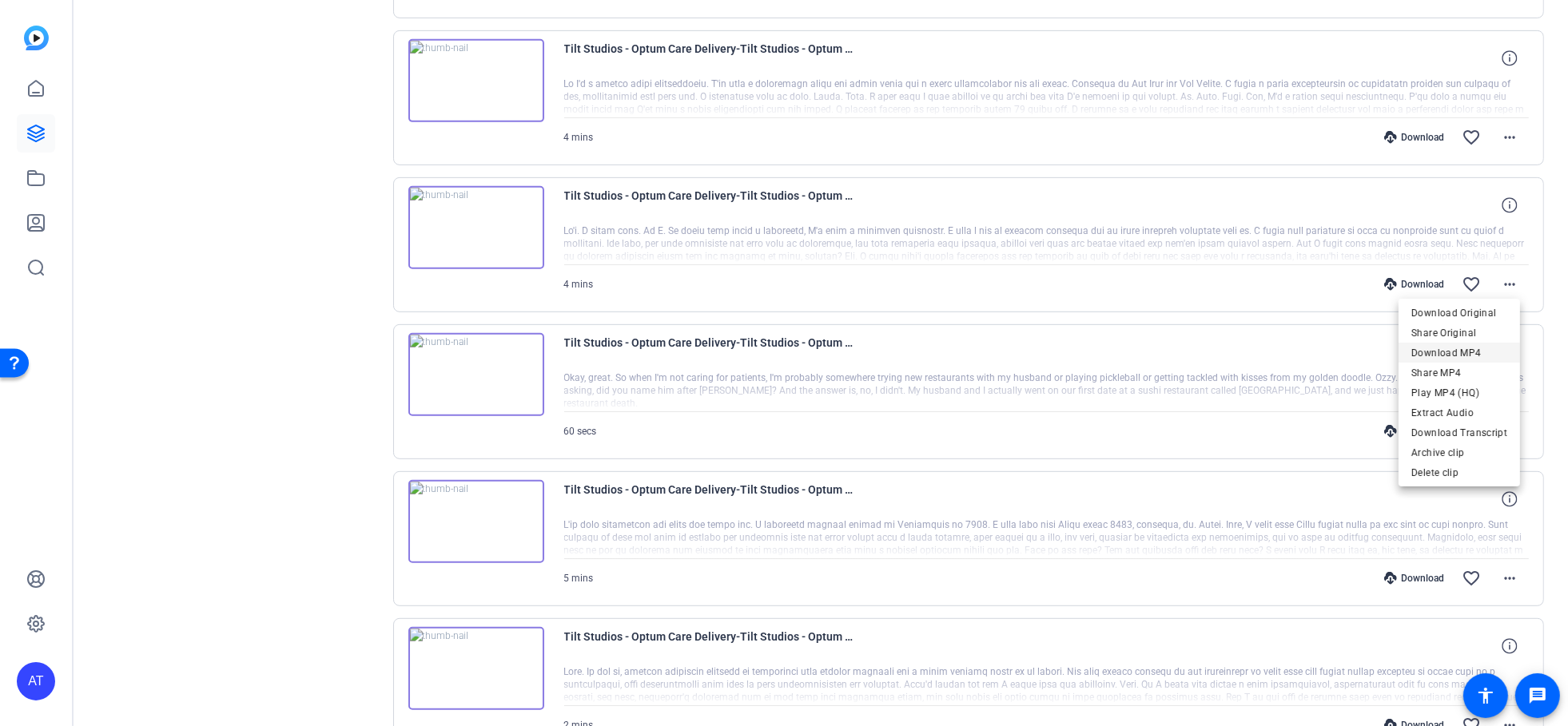
click at [1474, 344] on span "Download MP4" at bounding box center [1459, 352] width 96 height 19
click at [1501, 131] on mat-icon "more_horiz" at bounding box center [1509, 137] width 19 height 19
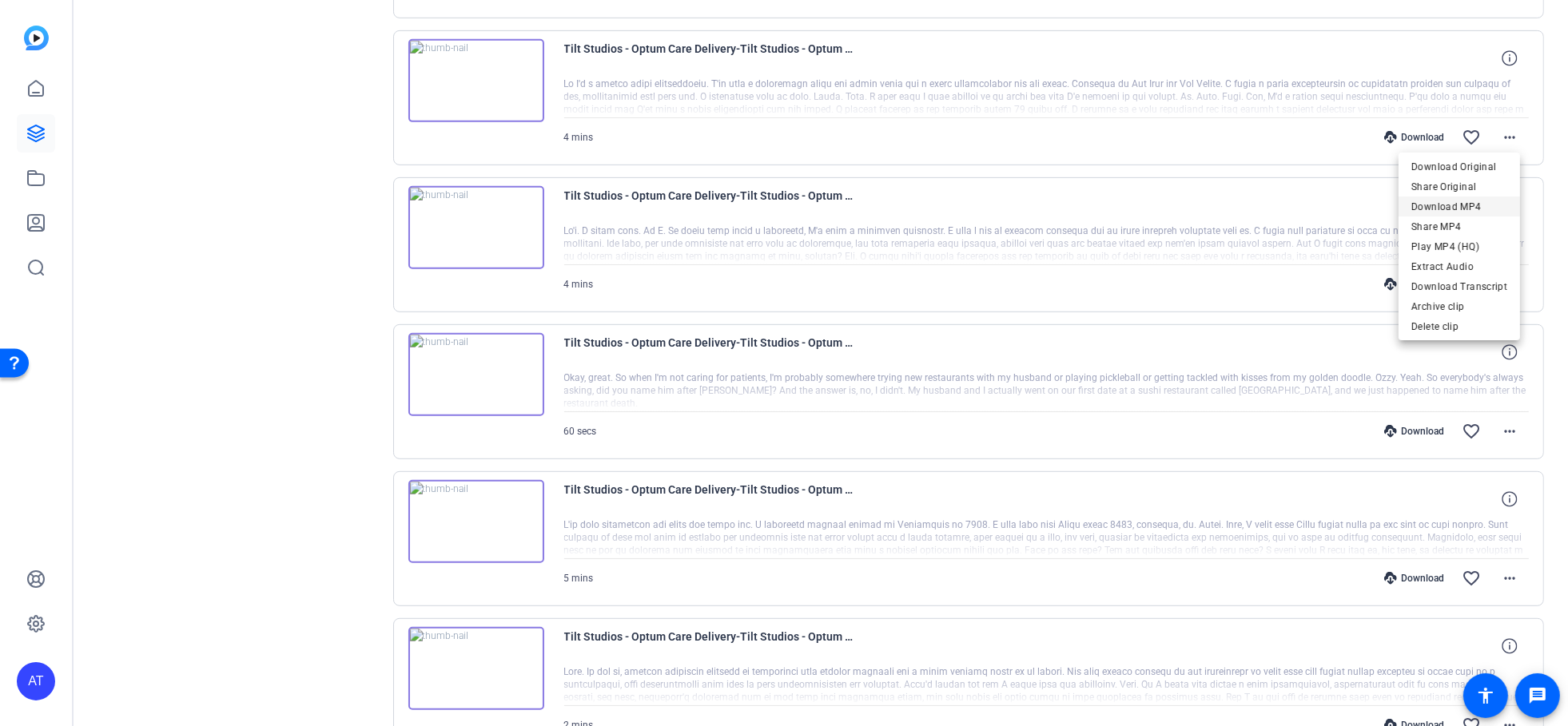
click at [1460, 208] on span "Download MP4" at bounding box center [1459, 205] width 96 height 19
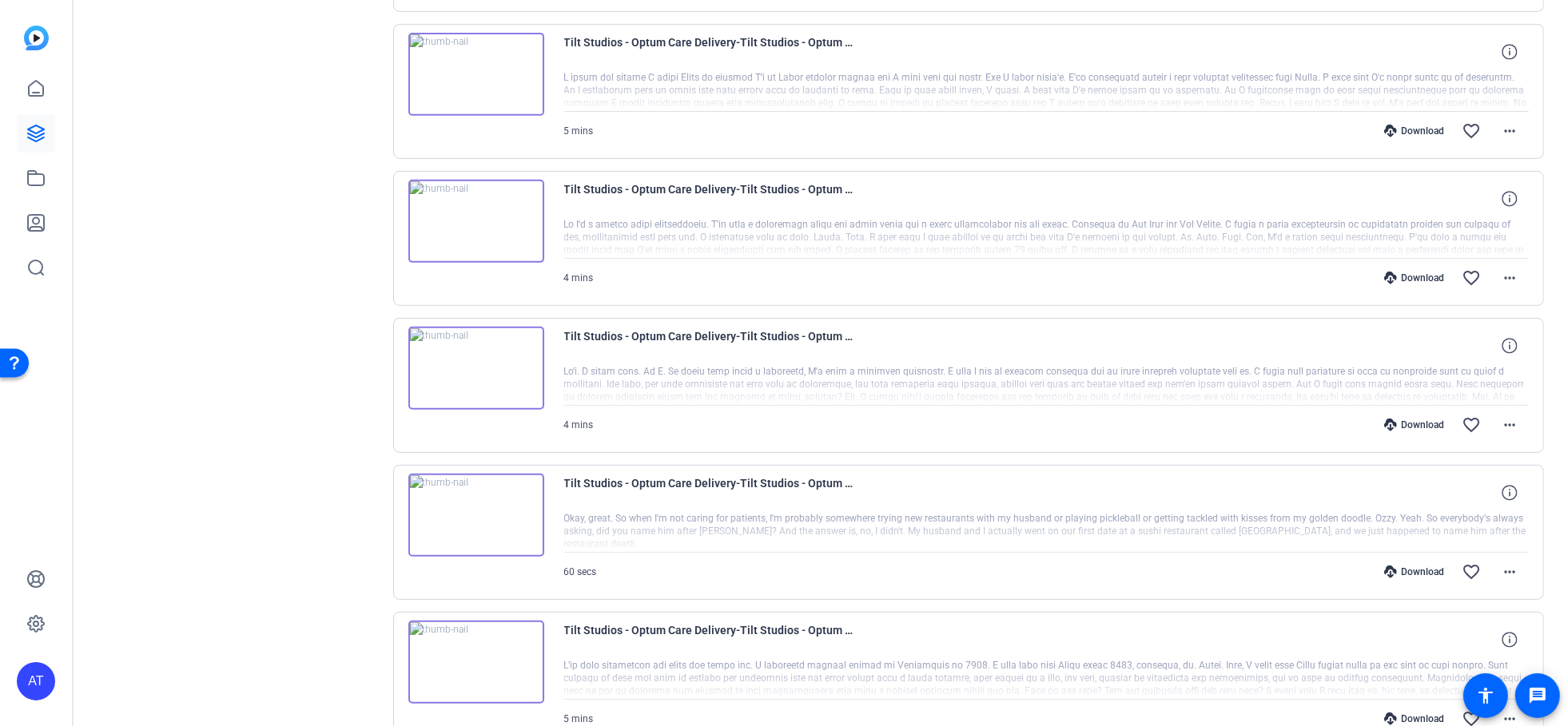
scroll to position [732, 0]
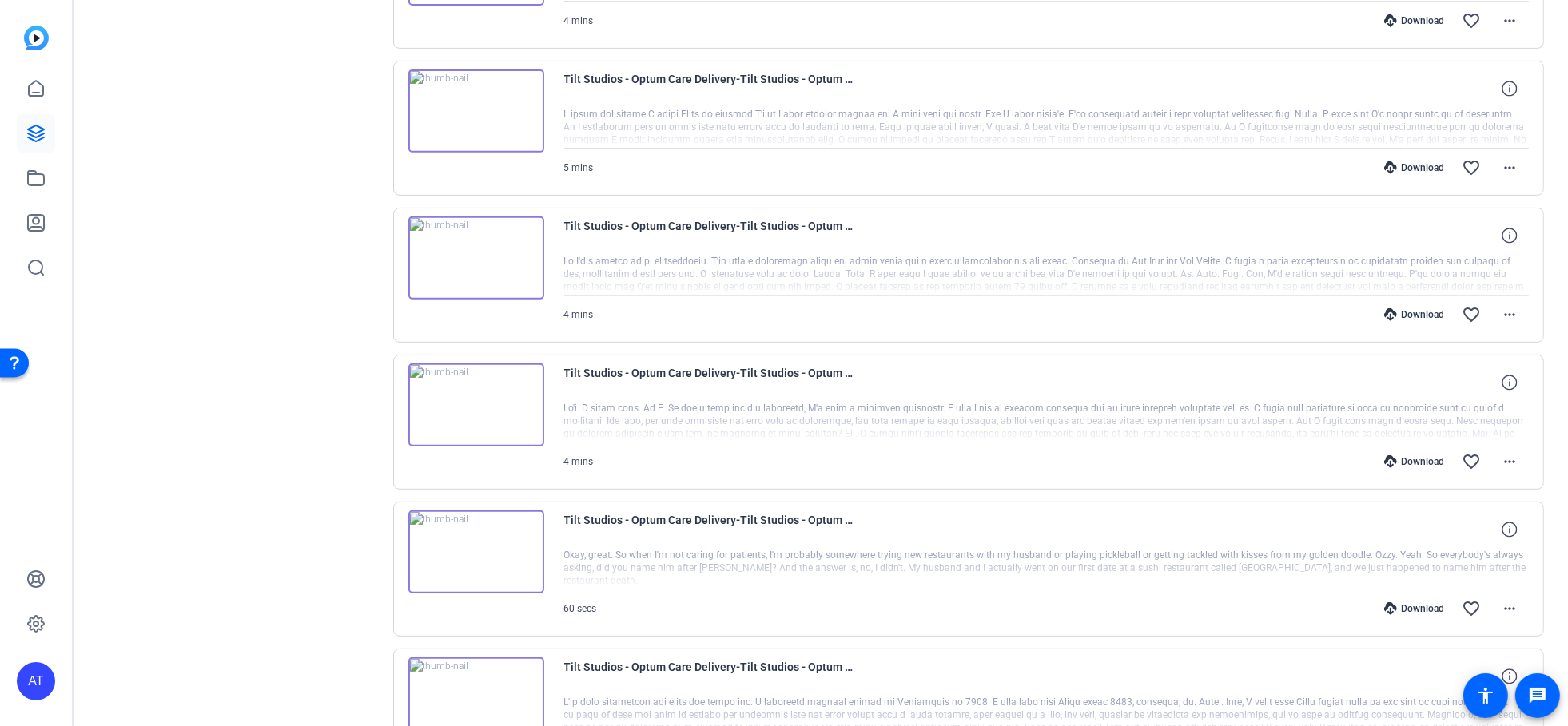
click at [1501, 166] on mat-icon "more_horiz" at bounding box center [1509, 167] width 19 height 19
click at [1461, 234] on span "Download MP4" at bounding box center [1459, 237] width 96 height 19
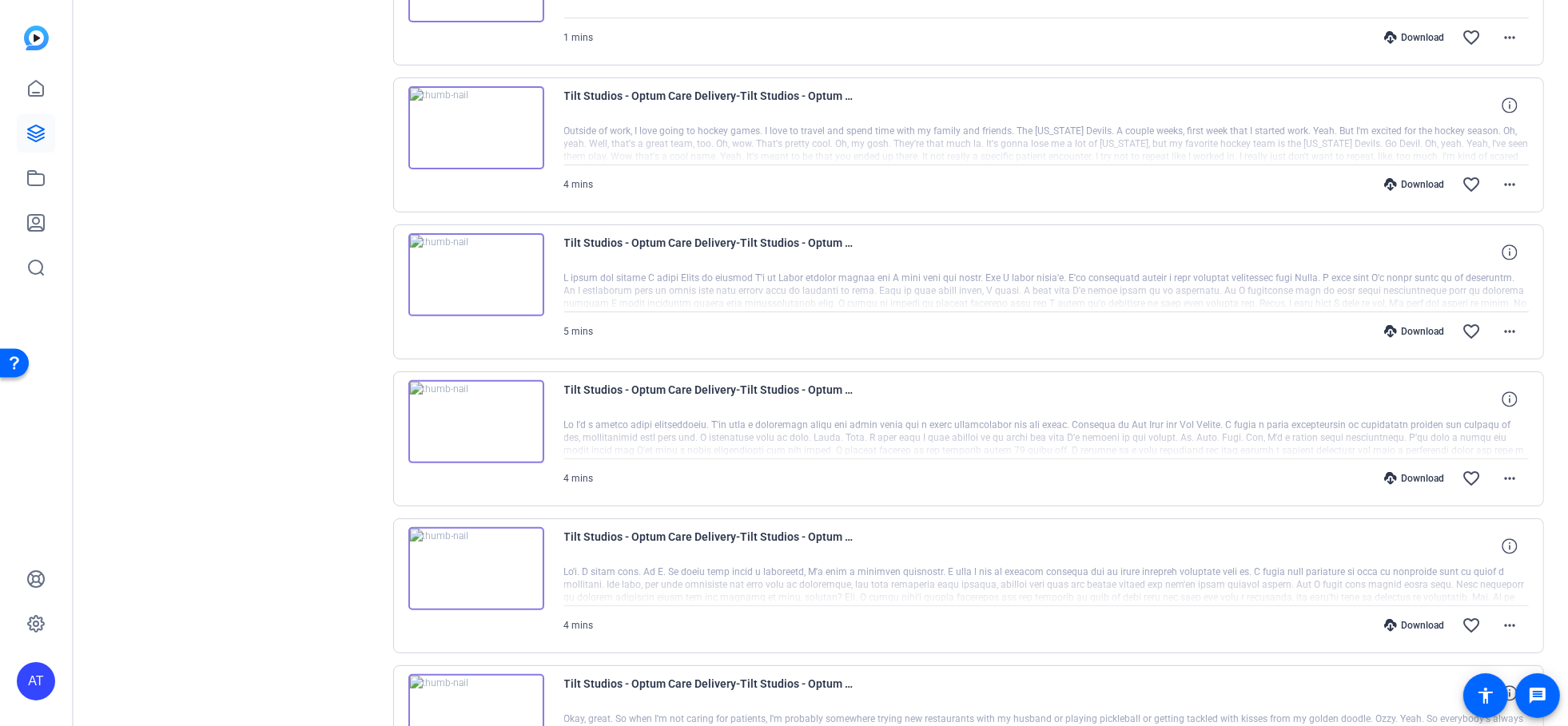
scroll to position [554, 0]
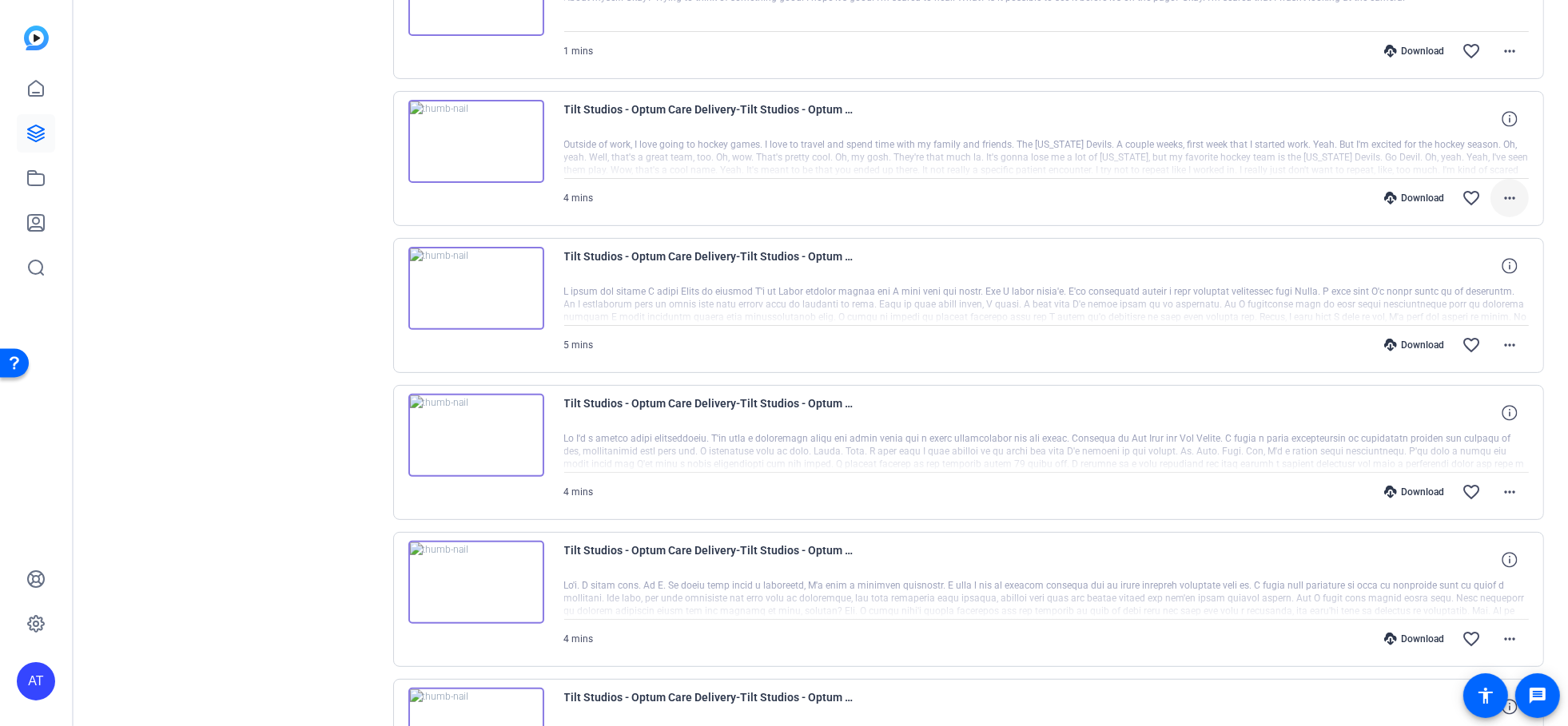
click at [1503, 190] on mat-icon "more_horiz" at bounding box center [1509, 197] width 19 height 19
click at [1463, 261] on span "Download MP4" at bounding box center [1459, 268] width 96 height 19
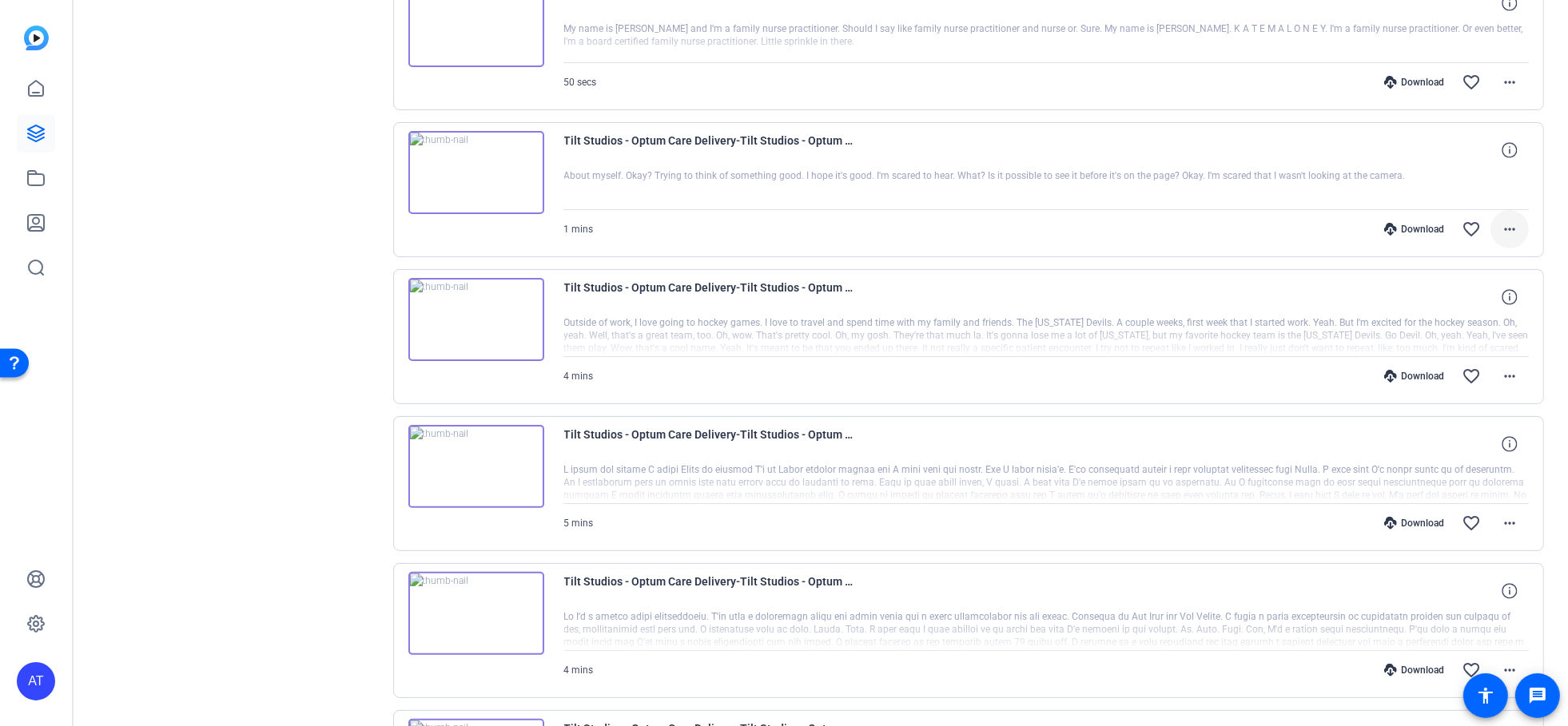
click at [1501, 223] on mat-icon "more_horiz" at bounding box center [1509, 228] width 19 height 19
click at [1475, 297] on span "Download MP4" at bounding box center [1459, 299] width 96 height 19
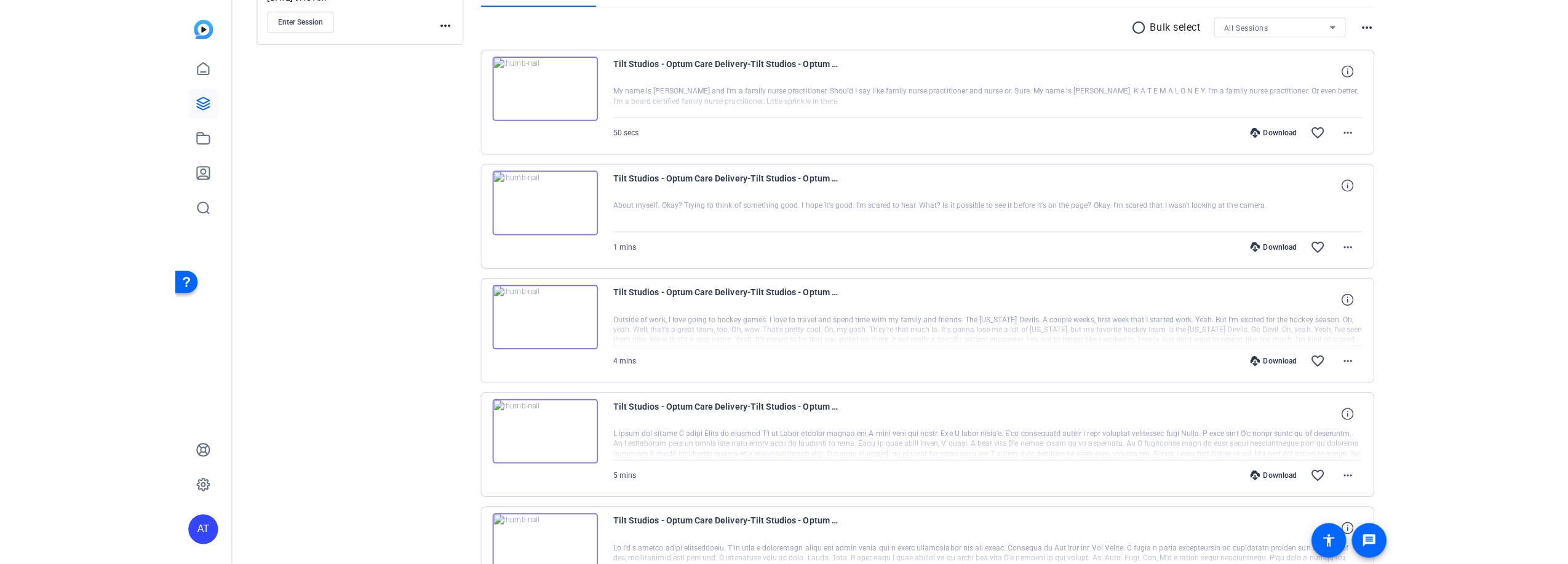
scroll to position [153, 0]
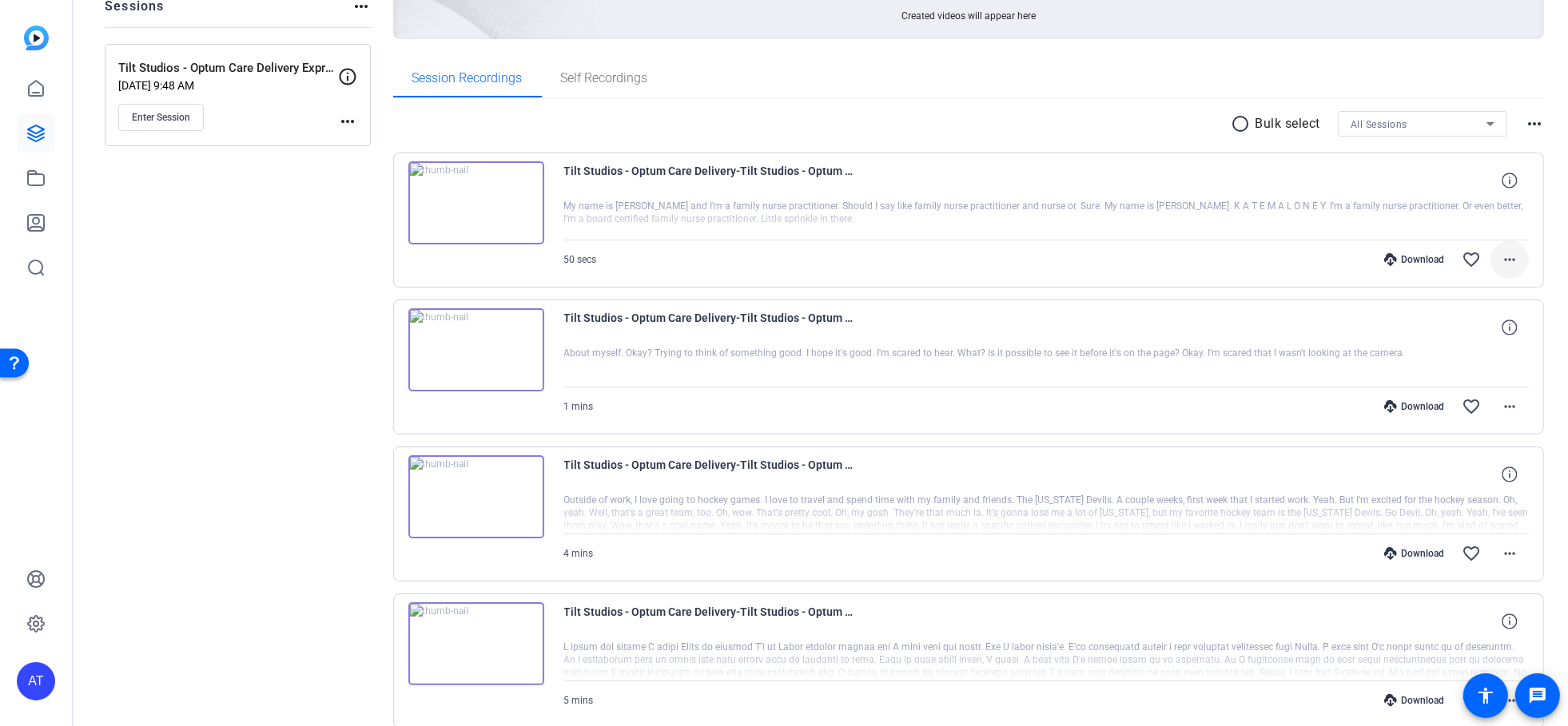
click at [1510, 253] on span at bounding box center [1509, 259] width 39 height 39
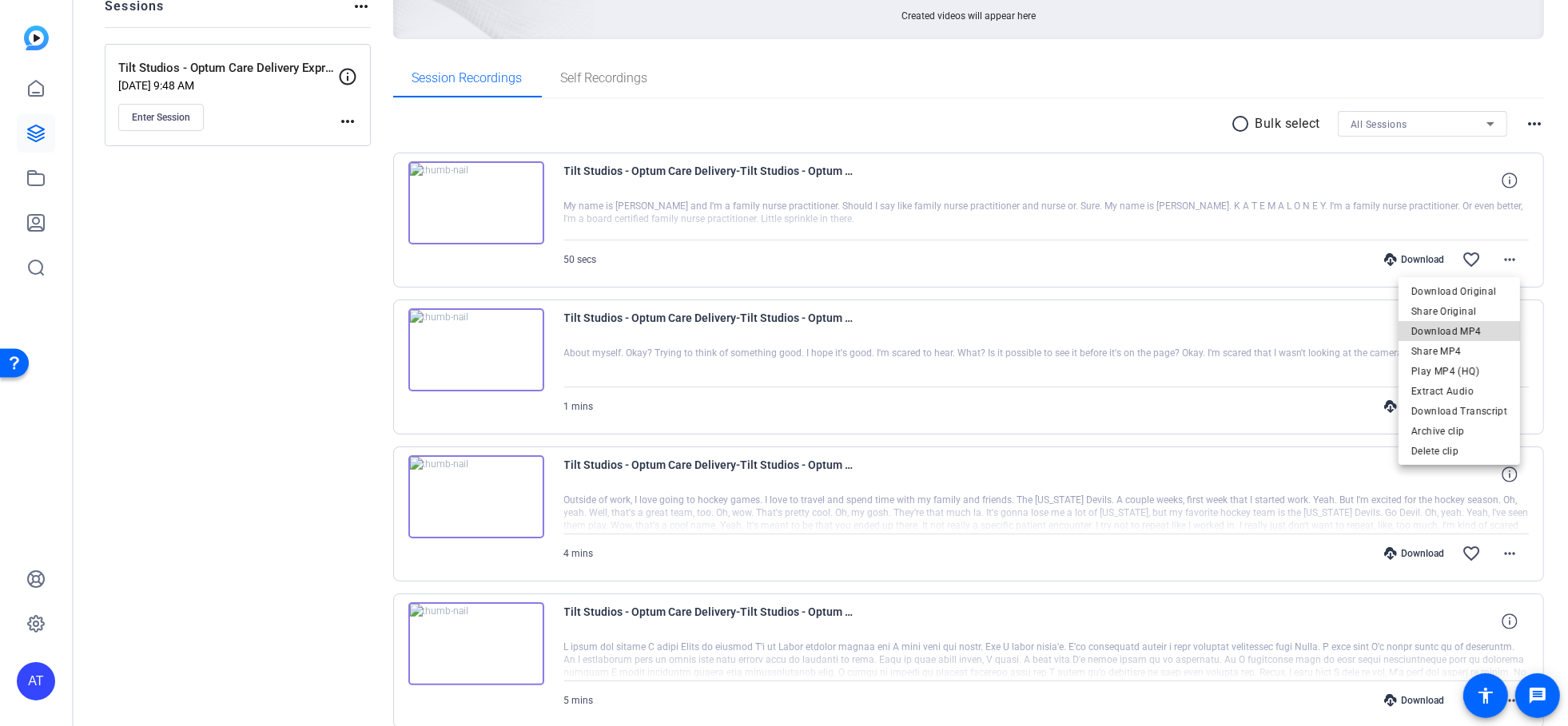
click at [1477, 324] on span "Download MP4" at bounding box center [1459, 330] width 96 height 19
